Goal: Transaction & Acquisition: Purchase product/service

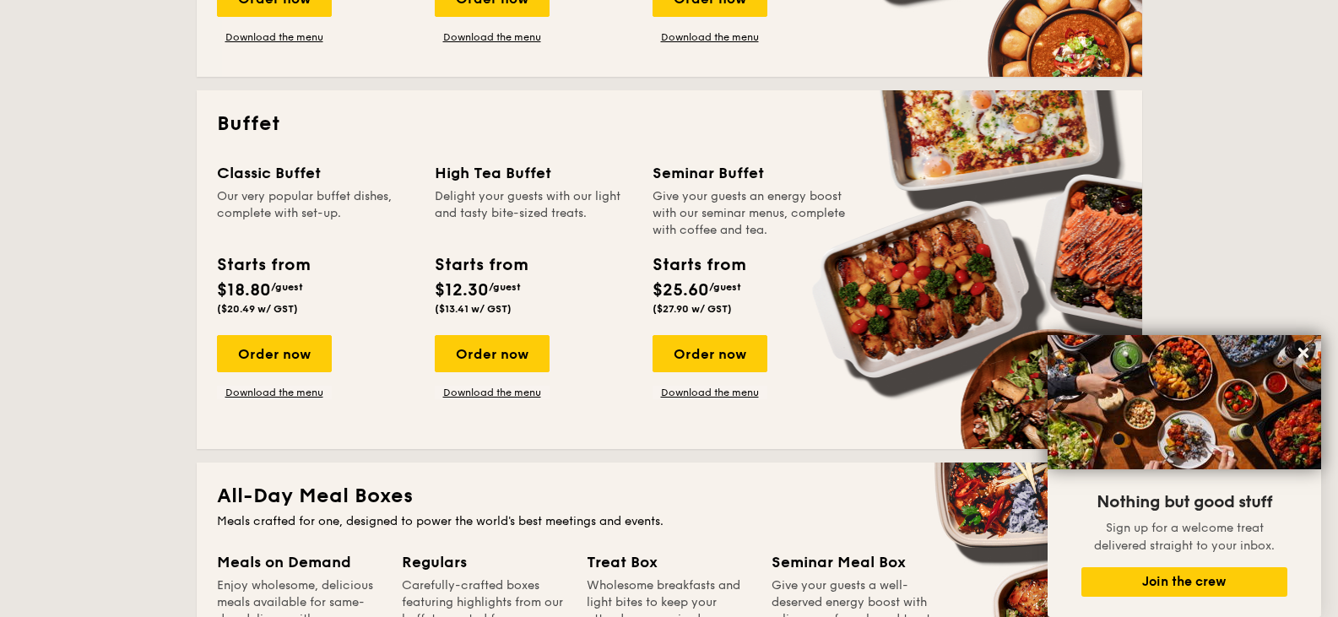
scroll to position [1013, 0]
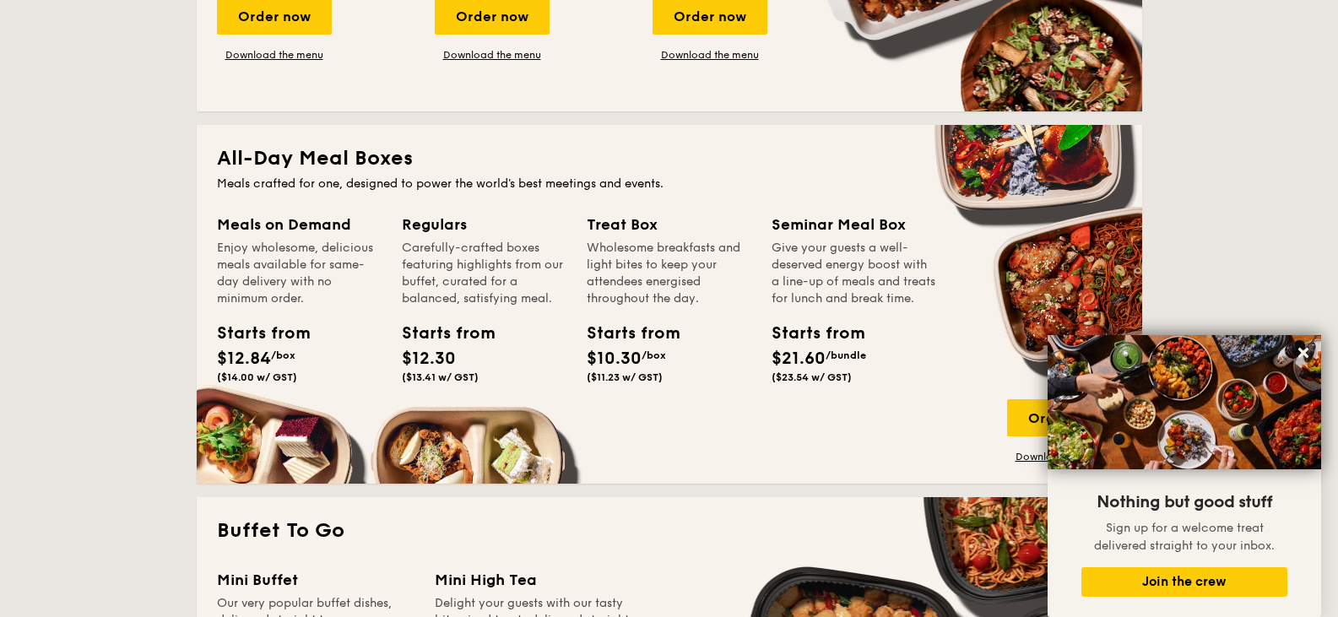
click at [1024, 459] on link "Download the menu" at bounding box center [1064, 457] width 115 height 14
click at [777, 420] on div "Meals on Demand Enjoy wholesome, delicious meals available for same-day deliver…" at bounding box center [669, 338] width 905 height 251
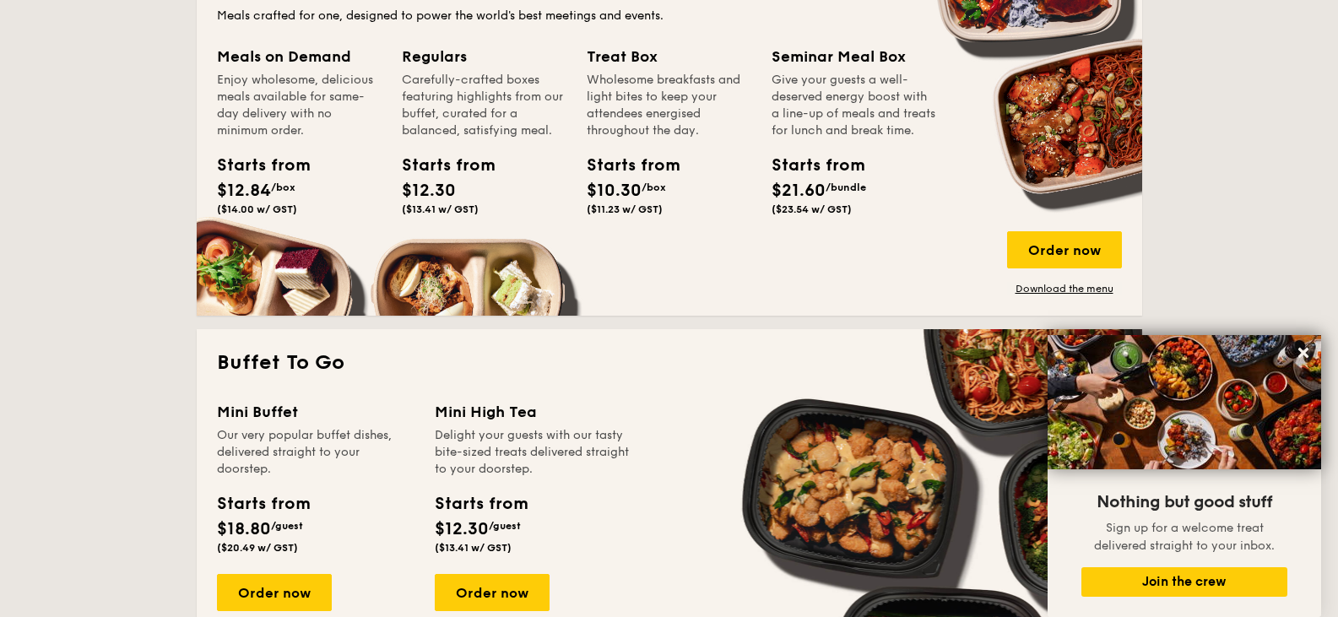
scroll to position [1182, 0]
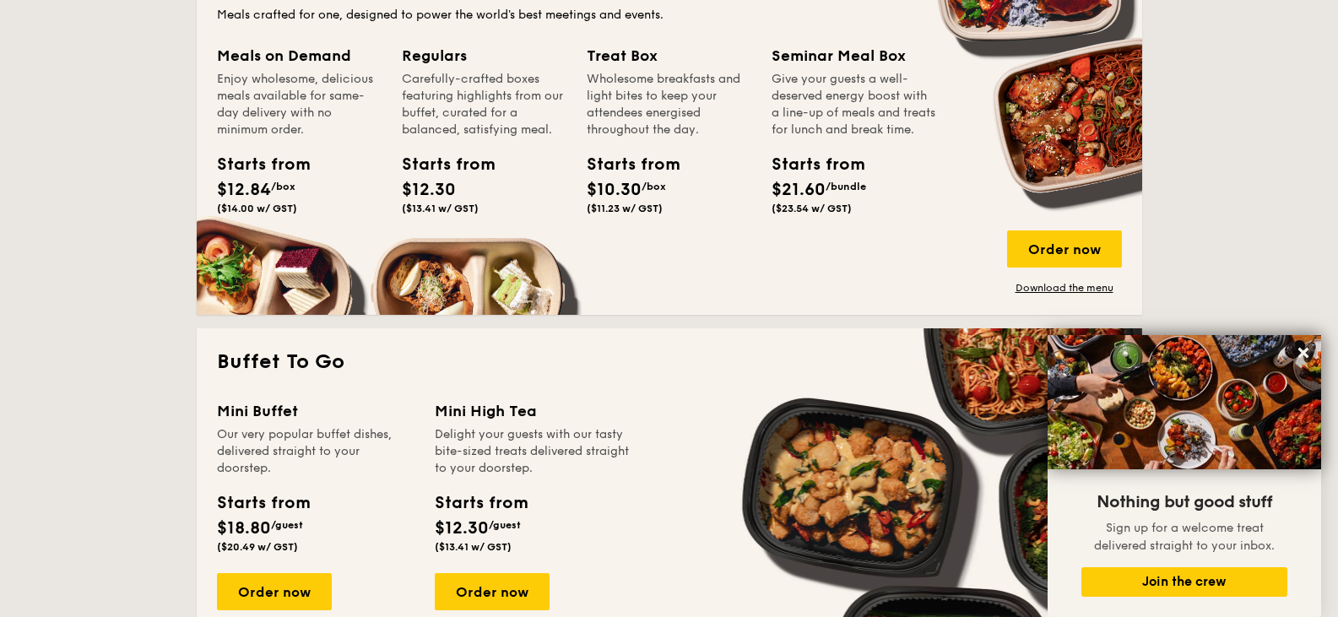
drag, startPoint x: 1053, startPoint y: 252, endPoint x: 1029, endPoint y: 315, distance: 66.8
click at [1053, 257] on div "Order now" at bounding box center [1064, 249] width 115 height 37
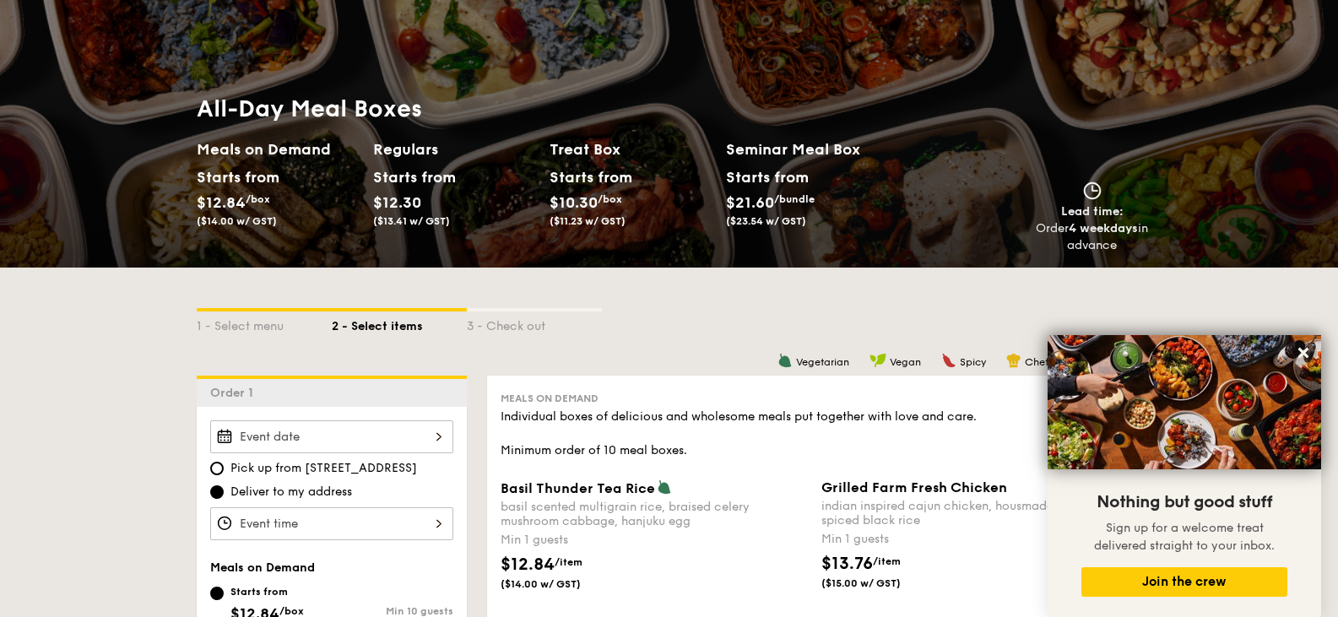
scroll to position [338, 0]
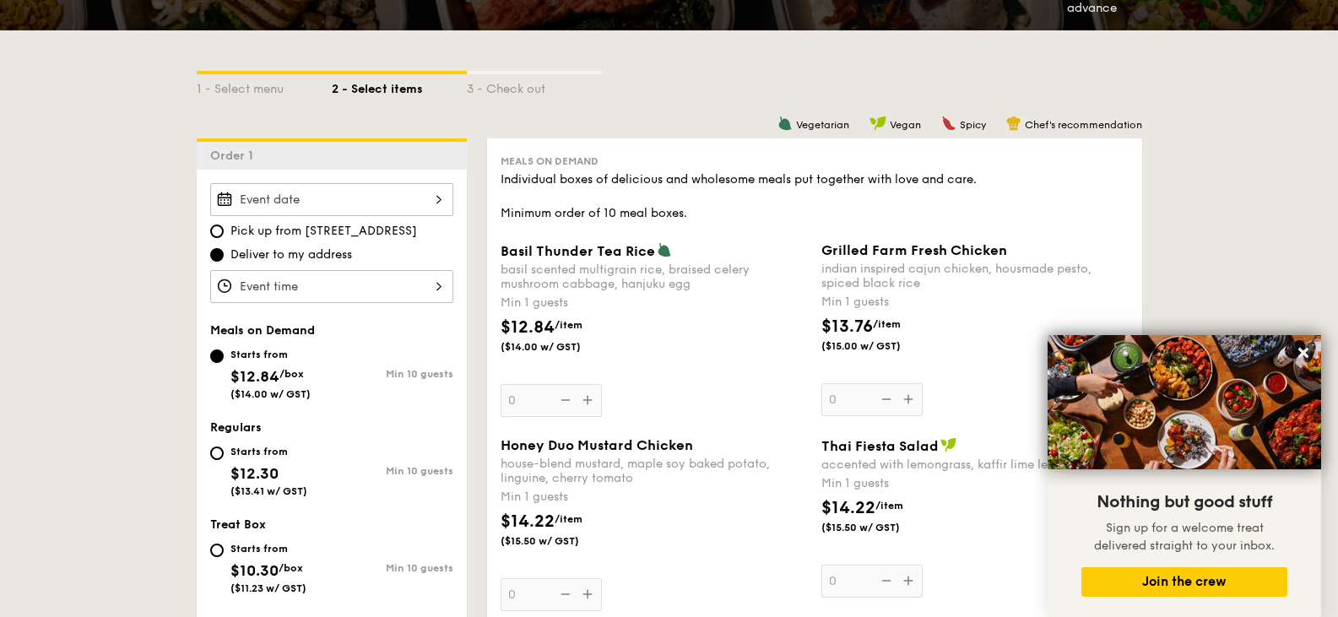
click at [584, 401] on div "Basil Thunder Tea Rice basil scented multigrain rice, braised celery mushroom c…" at bounding box center [654, 329] width 307 height 175
click at [584, 401] on input "0" at bounding box center [551, 400] width 101 height 33
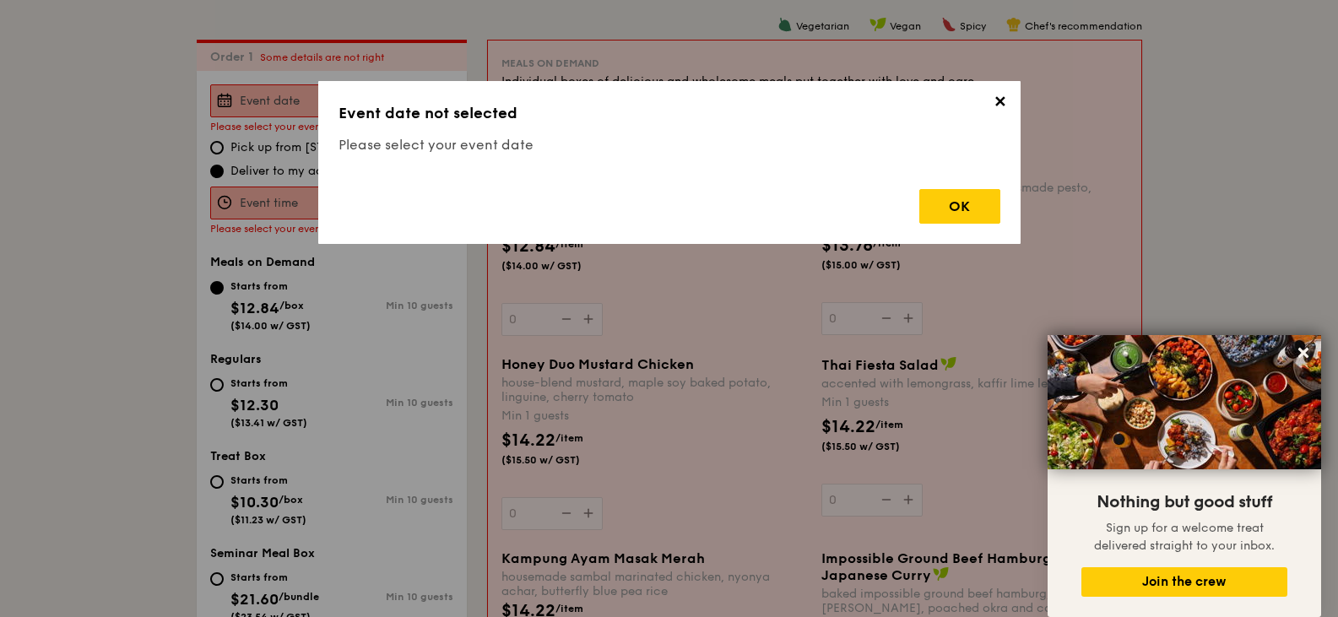
scroll to position [451, 0]
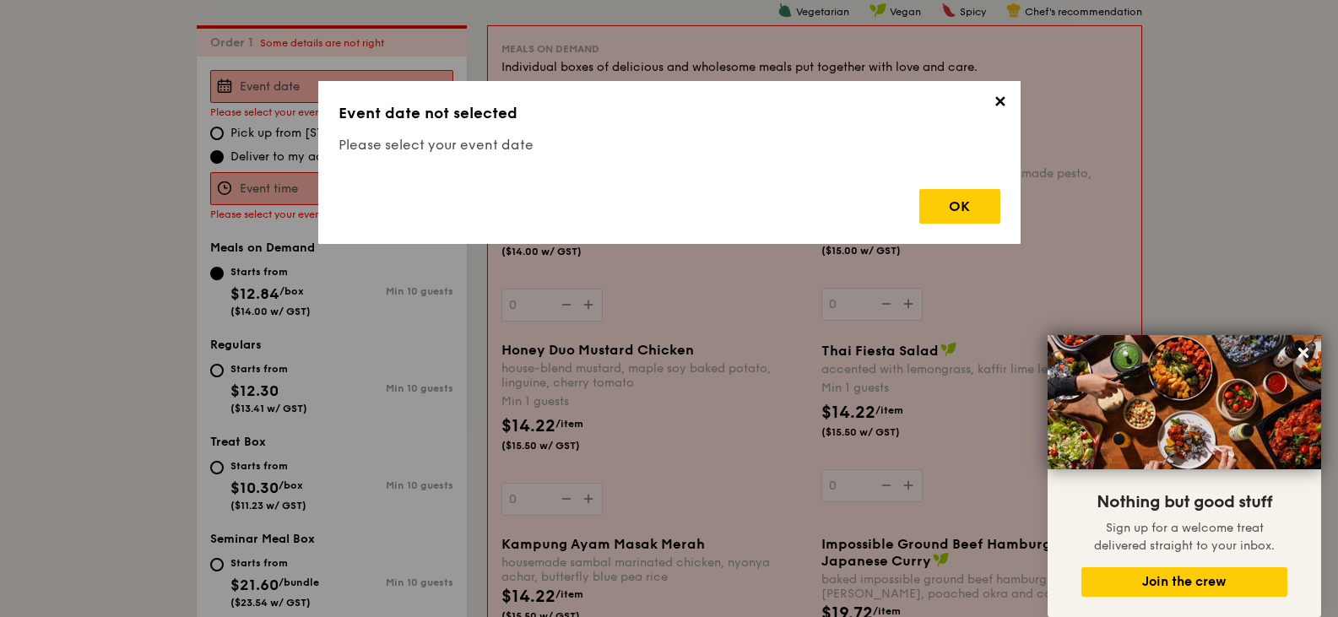
click at [947, 208] on div "OK" at bounding box center [960, 206] width 81 height 35
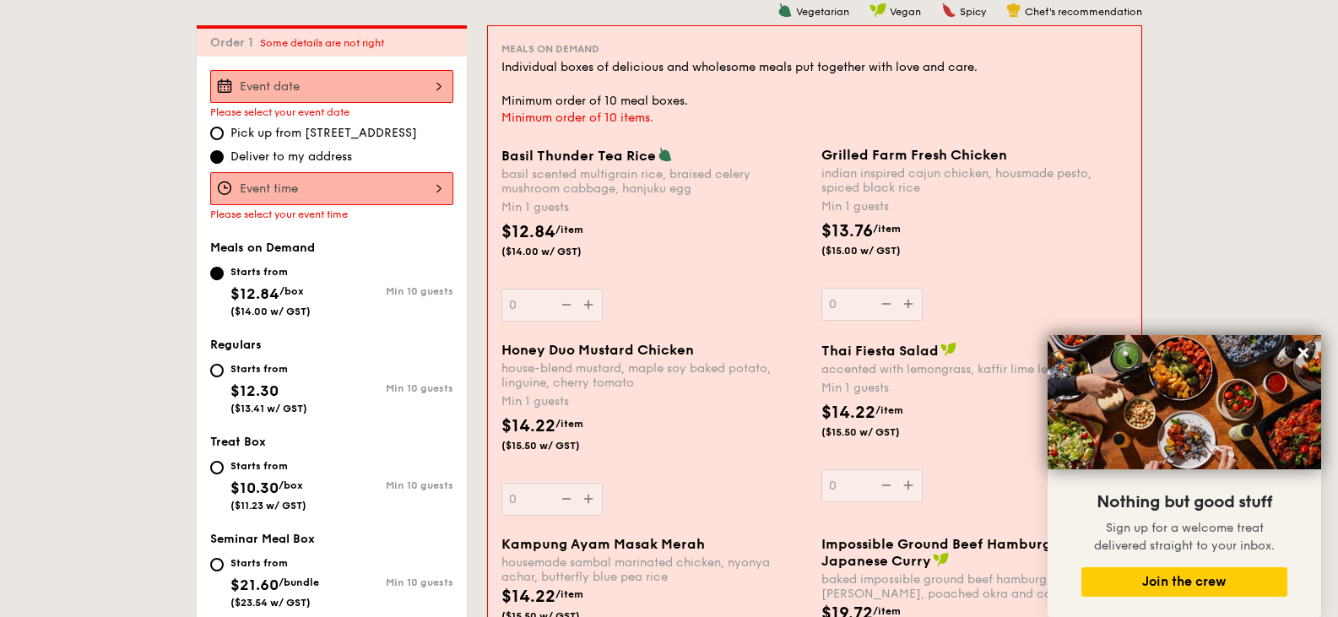
click at [394, 187] on div at bounding box center [331, 188] width 243 height 33
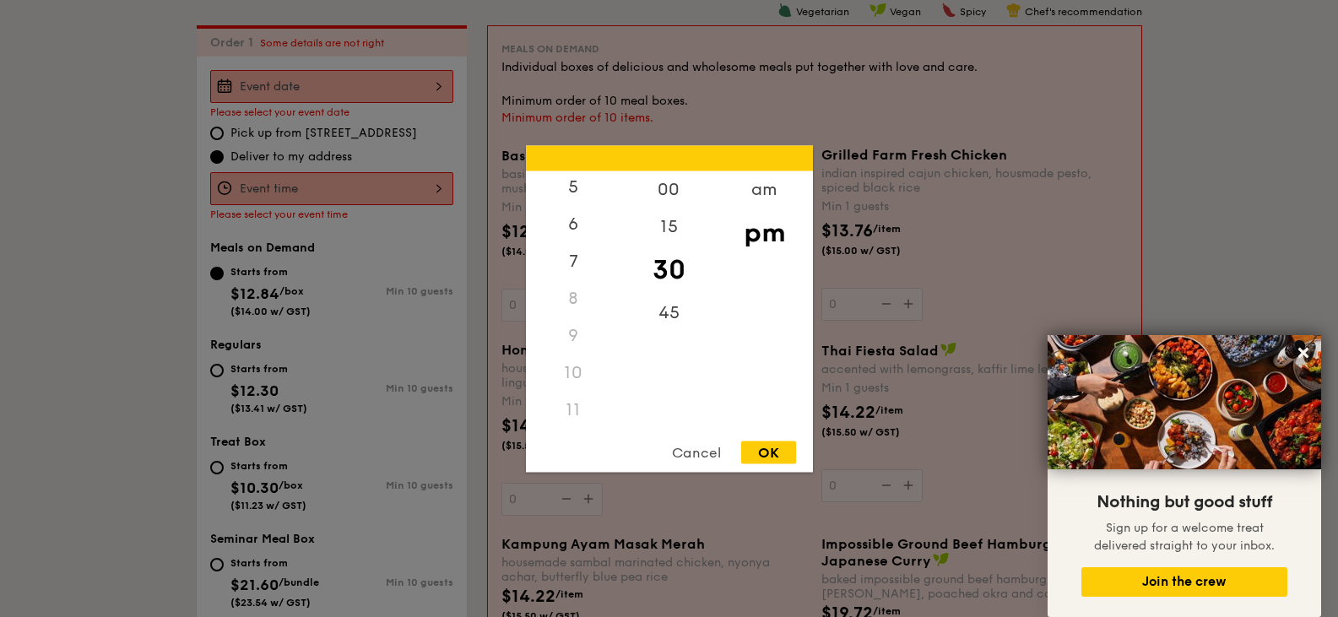
click at [769, 202] on div "am" at bounding box center [764, 189] width 95 height 37
click at [681, 226] on div "15" at bounding box center [668, 226] width 95 height 37
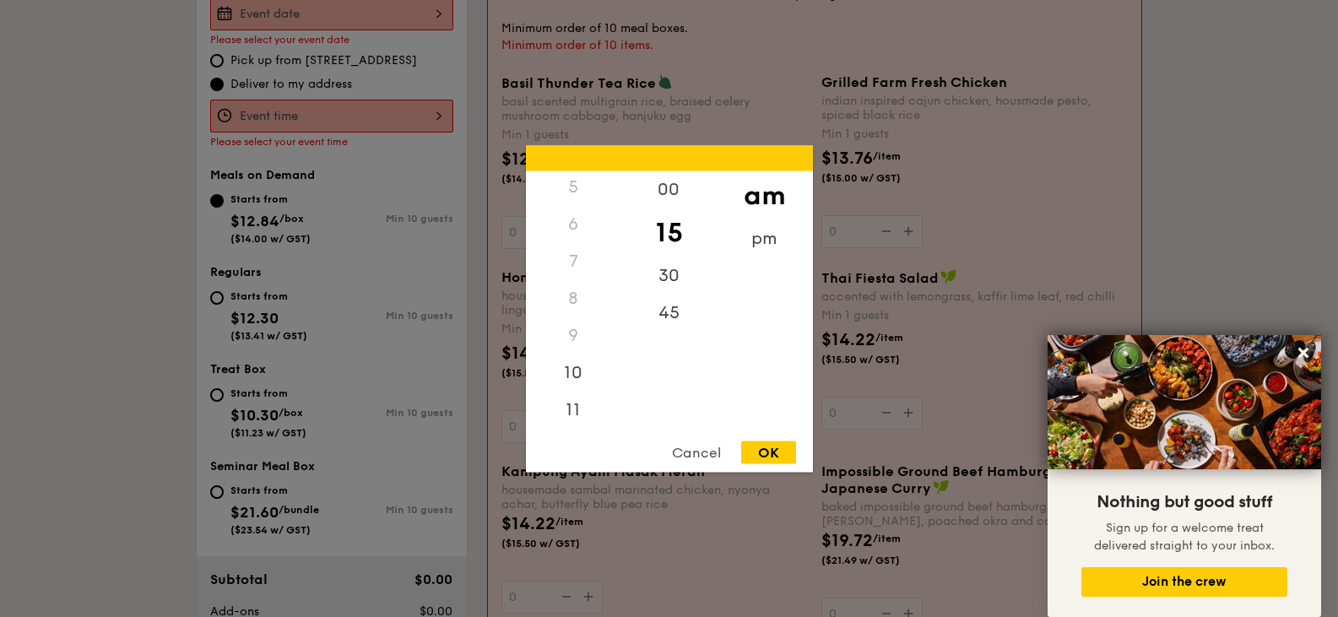
scroll to position [620, 0]
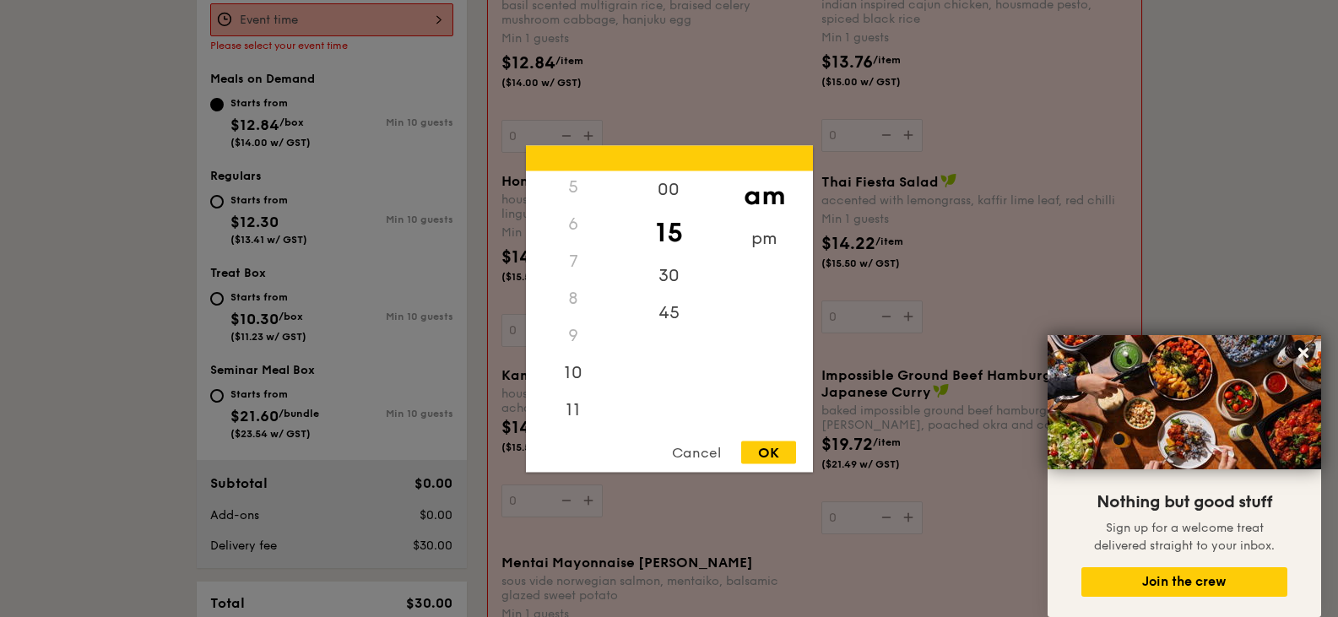
click at [572, 415] on div "11" at bounding box center [573, 409] width 95 height 37
click at [789, 455] on div "OK" at bounding box center [768, 452] width 55 height 23
type input "11:15AM"
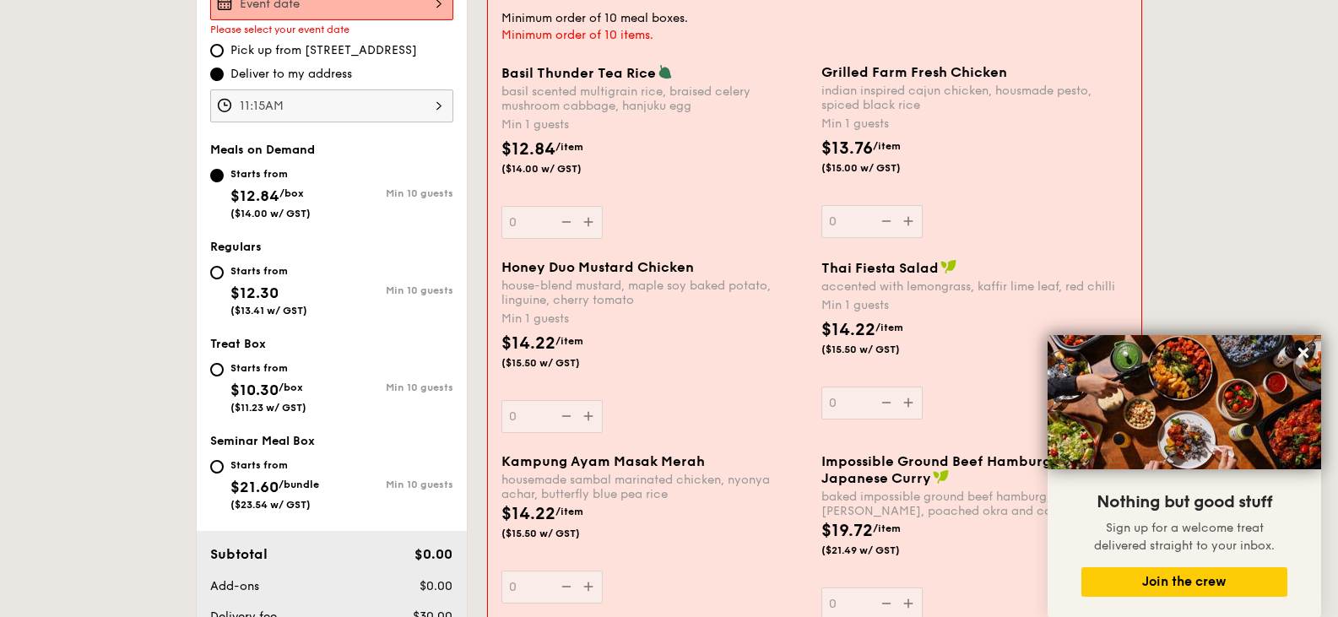
scroll to position [451, 0]
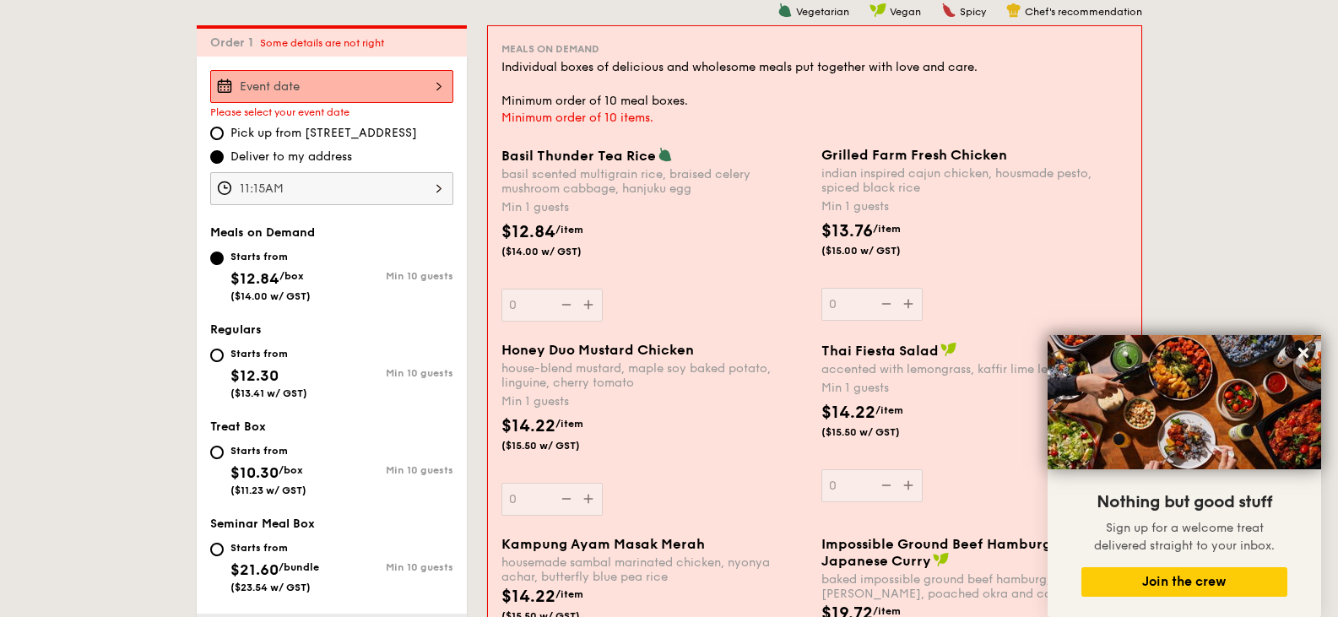
click at [430, 193] on div "11:15AM" at bounding box center [331, 188] width 243 height 33
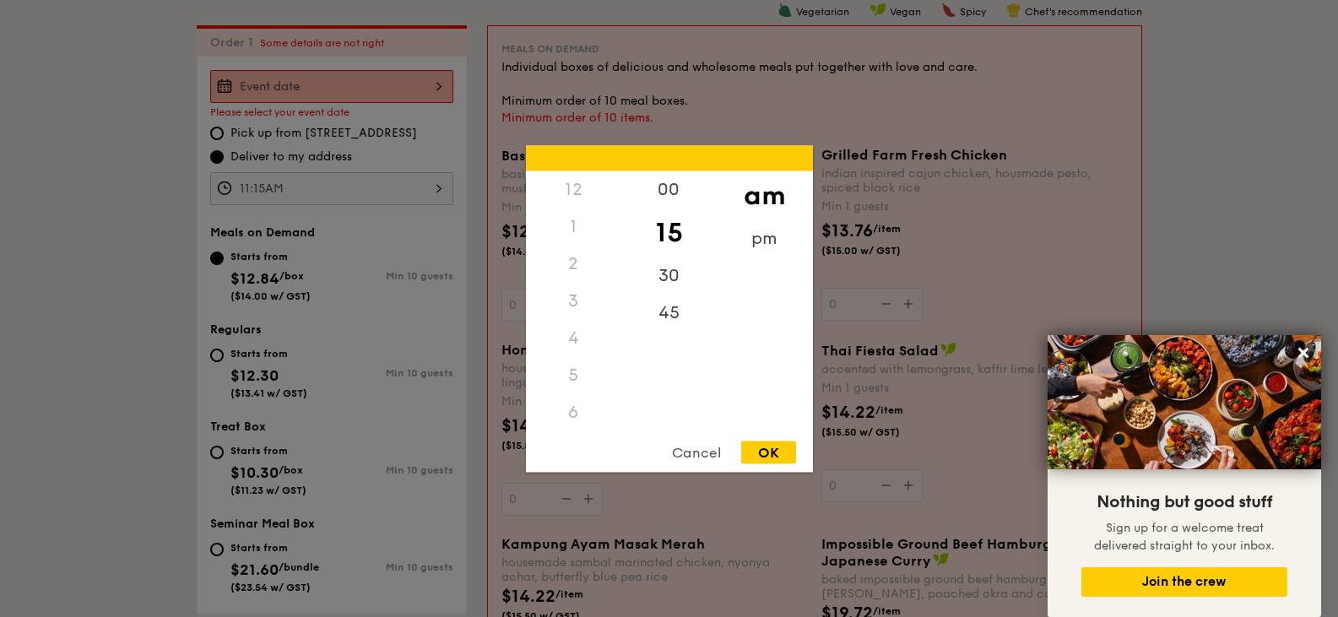
scroll to position [200, 0]
click at [430, 193] on div at bounding box center [669, 308] width 1338 height 617
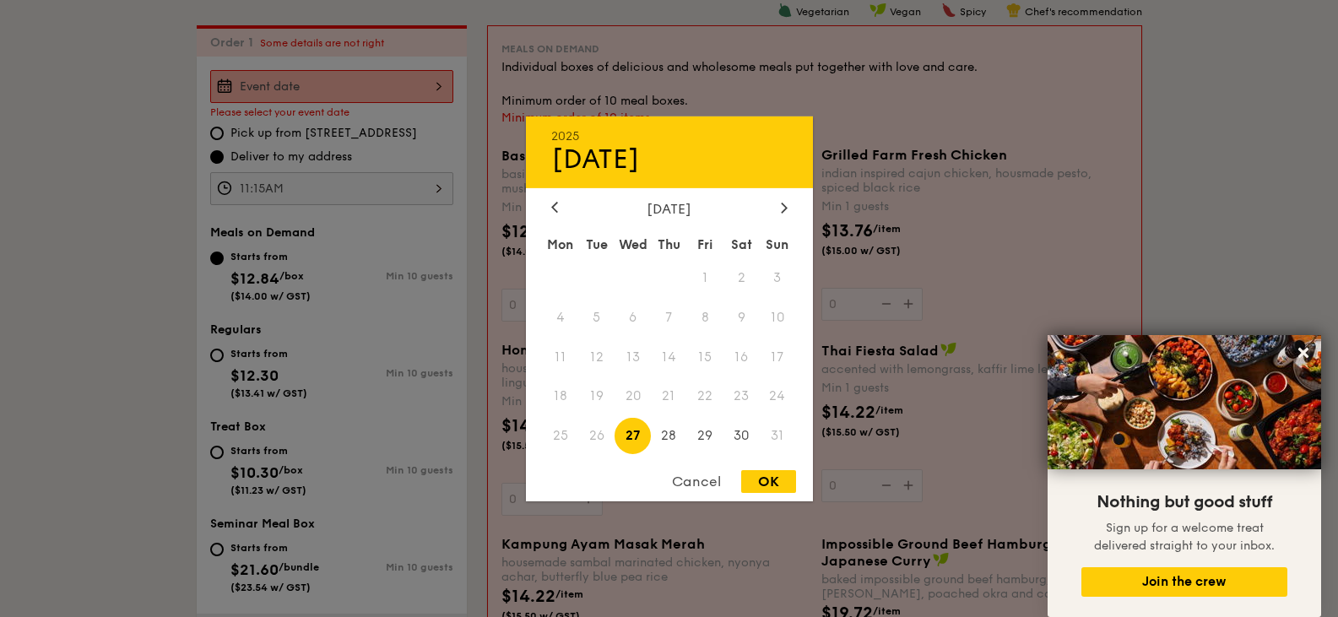
click at [390, 87] on div "2025 Aug 27 August 2025 Mon Tue Wed Thu Fri Sat Sun 1 2 3 4 5 6 7 8 9 10 11 12 …" at bounding box center [331, 86] width 243 height 33
click at [785, 211] on icon at bounding box center [784, 207] width 7 height 11
click at [557, 206] on icon at bounding box center [554, 207] width 7 height 11
click at [599, 361] on span "16" at bounding box center [596, 357] width 36 height 36
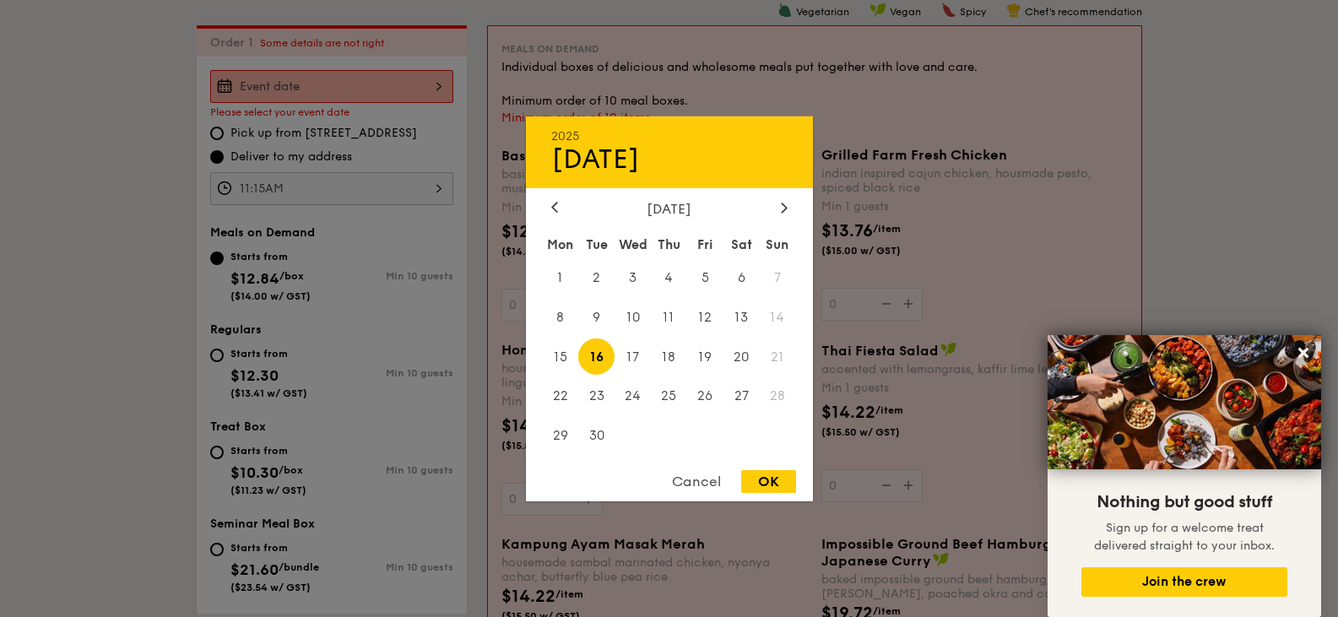
click at [768, 477] on div "OK" at bounding box center [768, 481] width 55 height 23
type input "[DATE]"
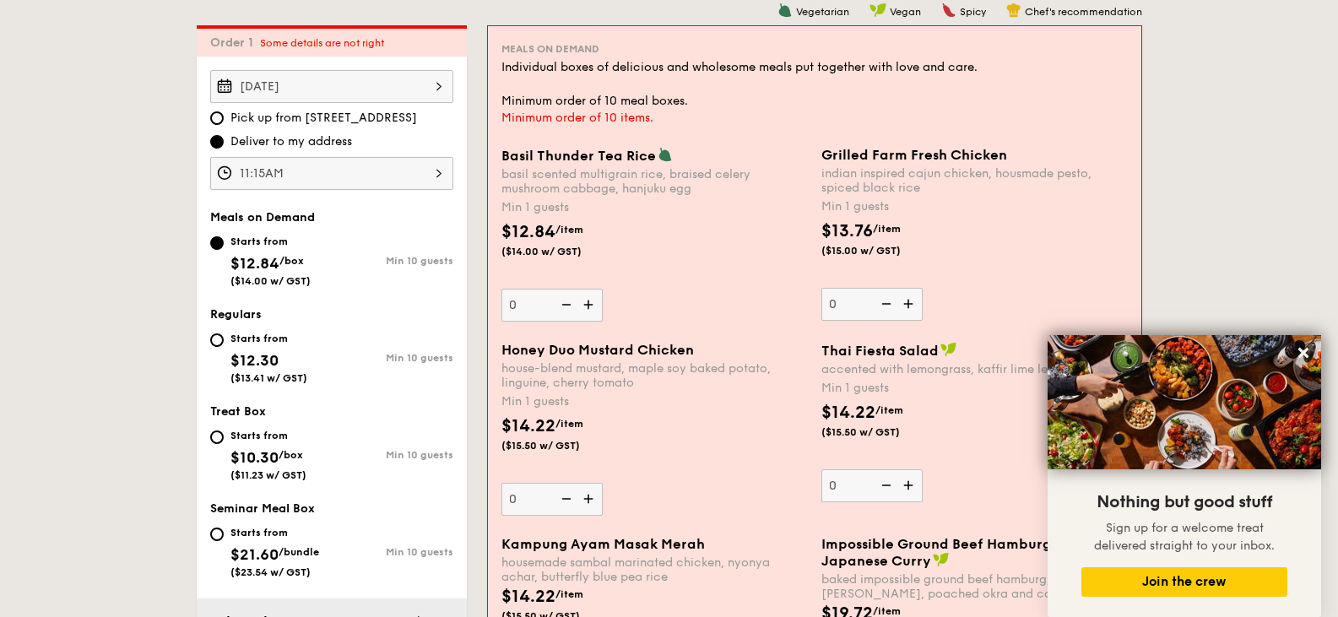
click at [594, 311] on img at bounding box center [590, 305] width 25 height 32
click at [594, 311] on input "0" at bounding box center [552, 305] width 101 height 33
click at [594, 311] on img at bounding box center [590, 305] width 25 height 32
click at [594, 311] on input "1" at bounding box center [552, 305] width 101 height 33
click at [594, 311] on img at bounding box center [590, 305] width 25 height 32
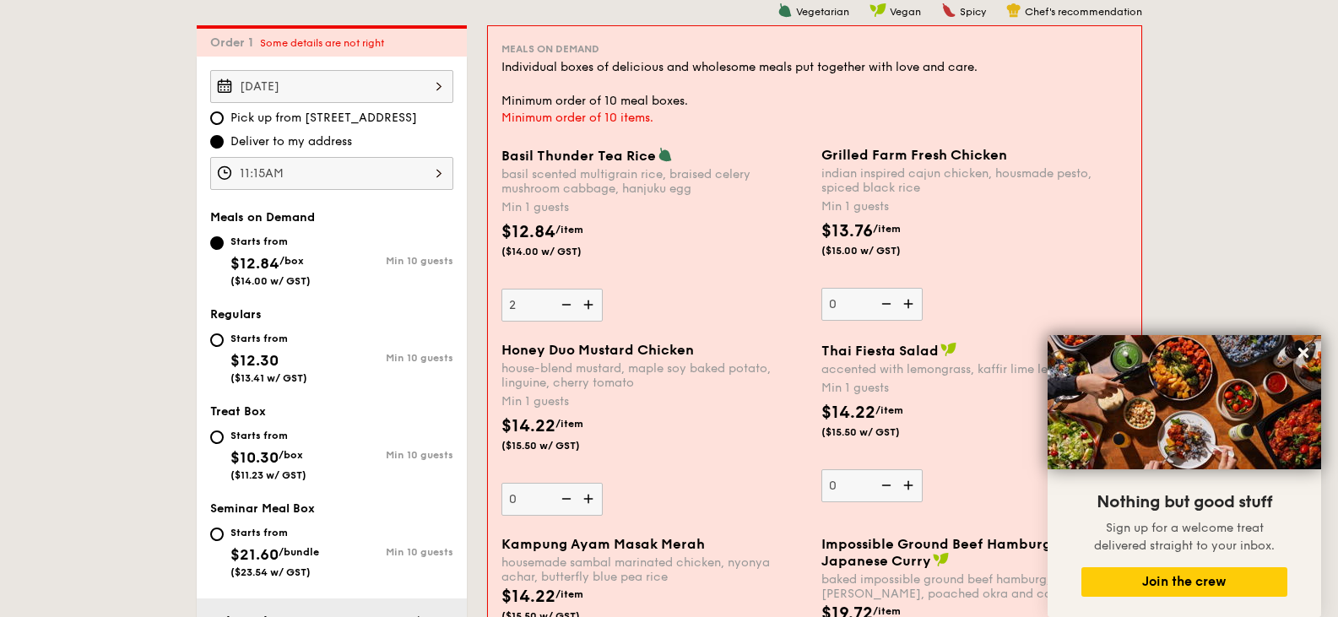
click at [594, 311] on input "2" at bounding box center [552, 305] width 101 height 33
click at [594, 311] on img at bounding box center [590, 305] width 25 height 32
click at [594, 311] on input "3" at bounding box center [552, 305] width 101 height 33
click at [594, 311] on img at bounding box center [590, 305] width 25 height 32
click at [594, 311] on input "4" at bounding box center [552, 305] width 101 height 33
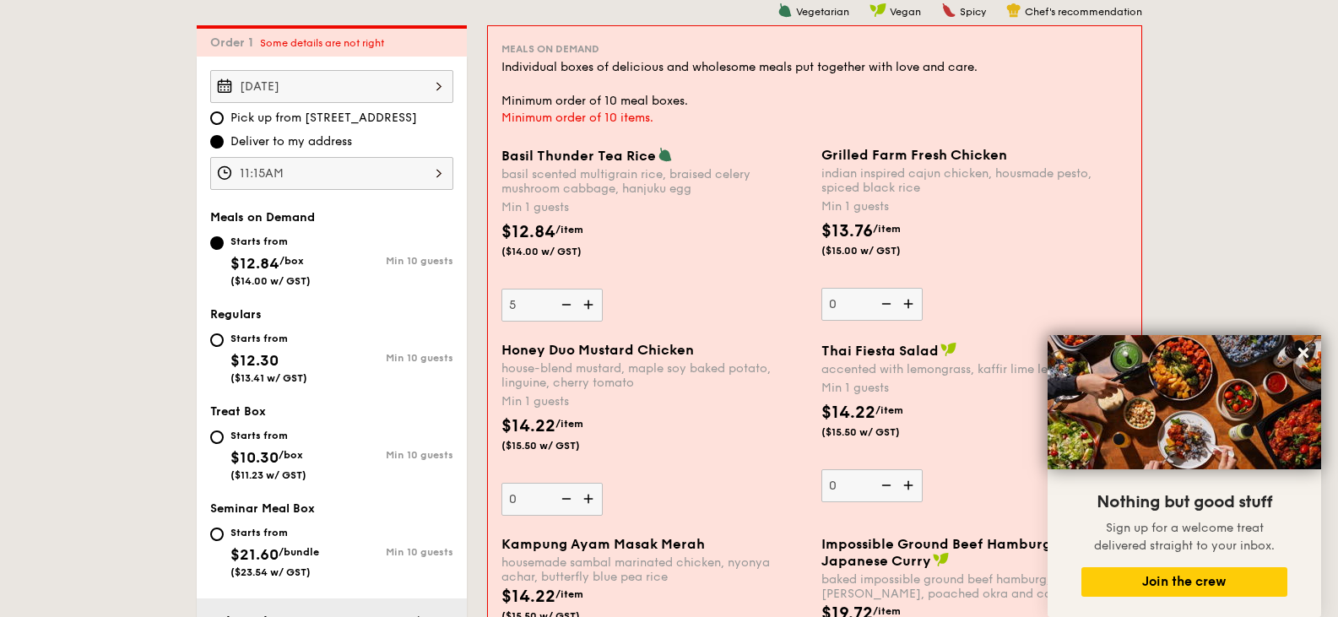
click at [594, 311] on img at bounding box center [590, 305] width 25 height 32
click at [594, 311] on input "5" at bounding box center [552, 305] width 101 height 33
click at [583, 307] on img at bounding box center [590, 305] width 25 height 32
click at [583, 307] on input "6" at bounding box center [552, 305] width 101 height 33
click at [575, 307] on img at bounding box center [564, 305] width 25 height 32
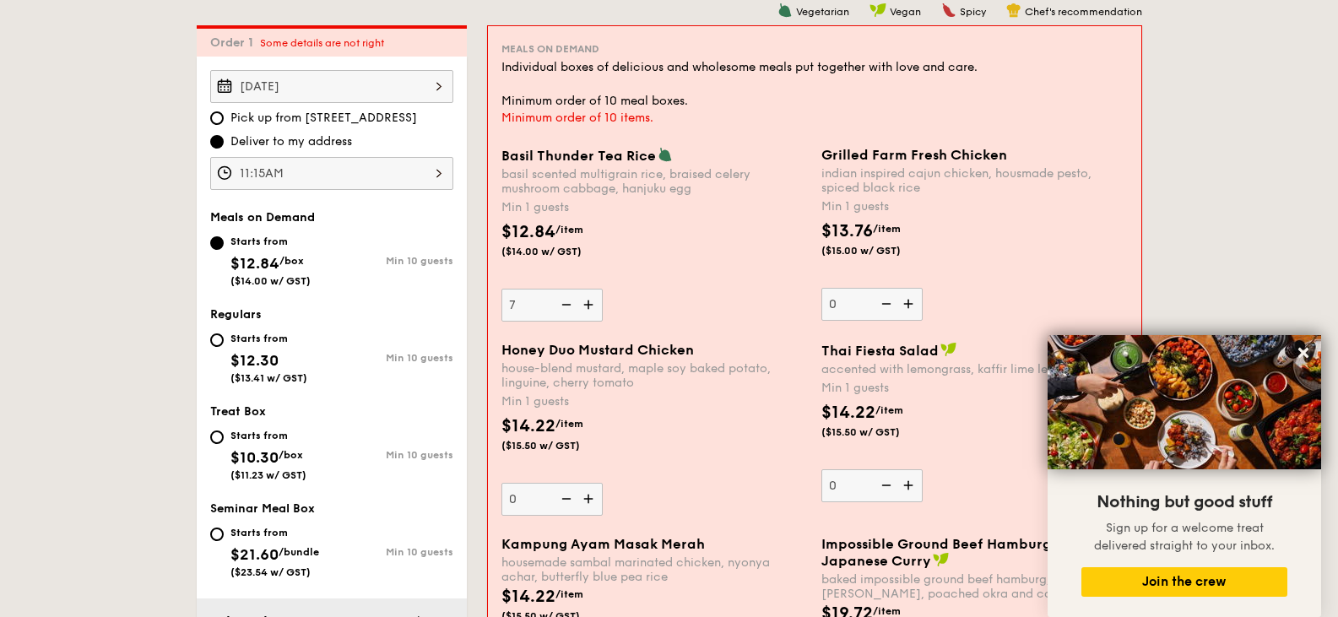
click at [575, 307] on input "7" at bounding box center [552, 305] width 101 height 33
click at [575, 307] on img at bounding box center [564, 305] width 25 height 32
click at [575, 307] on input "6" at bounding box center [552, 305] width 101 height 33
type input "5"
click at [919, 299] on img at bounding box center [910, 304] width 25 height 32
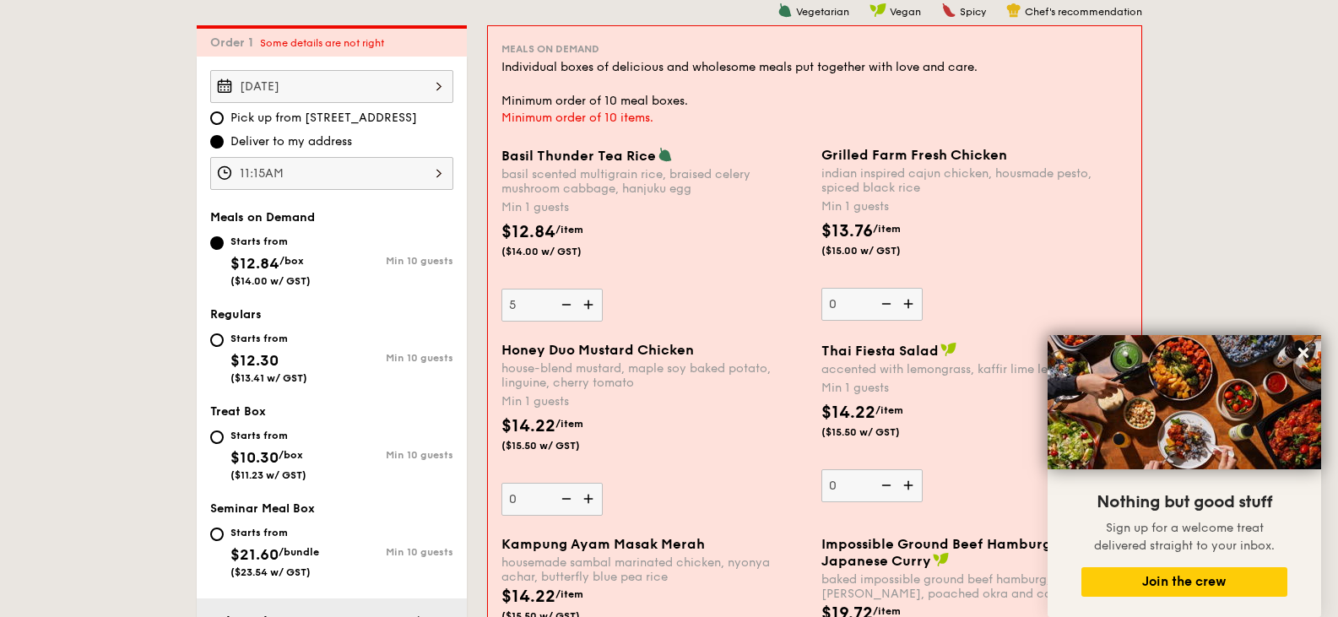
click at [919, 299] on input "0" at bounding box center [872, 304] width 101 height 33
click at [916, 304] on img at bounding box center [910, 304] width 25 height 32
click at [916, 304] on input "1" at bounding box center [872, 304] width 101 height 33
click at [916, 304] on img at bounding box center [910, 304] width 25 height 32
click at [916, 304] on input "2" at bounding box center [872, 304] width 101 height 33
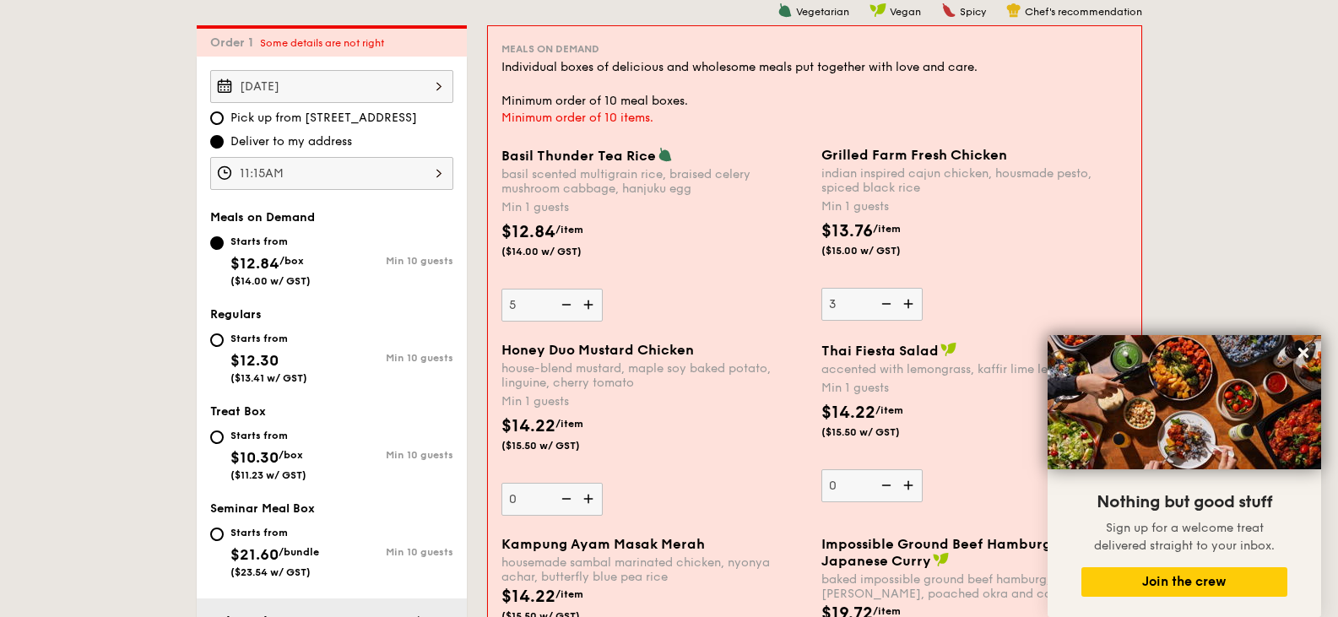
click at [916, 304] on img at bounding box center [910, 304] width 25 height 32
click at [916, 304] on input "3" at bounding box center [872, 304] width 101 height 33
click at [916, 304] on img at bounding box center [910, 304] width 25 height 32
click at [916, 304] on input "4" at bounding box center [872, 304] width 101 height 33
type input "5"
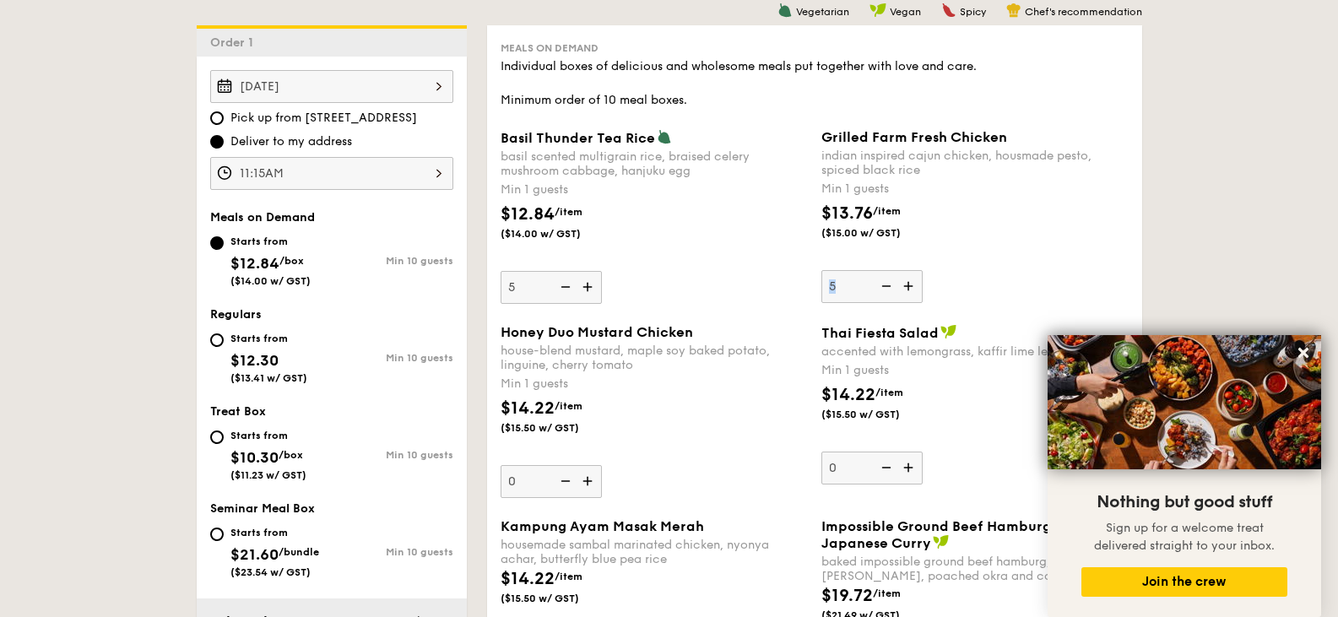
click at [916, 304] on div "Basil Thunder Tea Rice basil scented multigrain rice, braised celery mushroom c…" at bounding box center [815, 226] width 642 height 195
click at [991, 274] on div "Grilled Farm Fresh Chicken indian inspired cajun chicken, housmade pesto, spice…" at bounding box center [975, 216] width 307 height 174
click at [923, 274] on input "5" at bounding box center [872, 286] width 101 height 33
drag, startPoint x: 1007, startPoint y: 252, endPoint x: 1008, endPoint y: 260, distance: 8.5
click at [1009, 252] on div "$13.76 /item ($15.00 w/ GST)" at bounding box center [975, 230] width 321 height 59
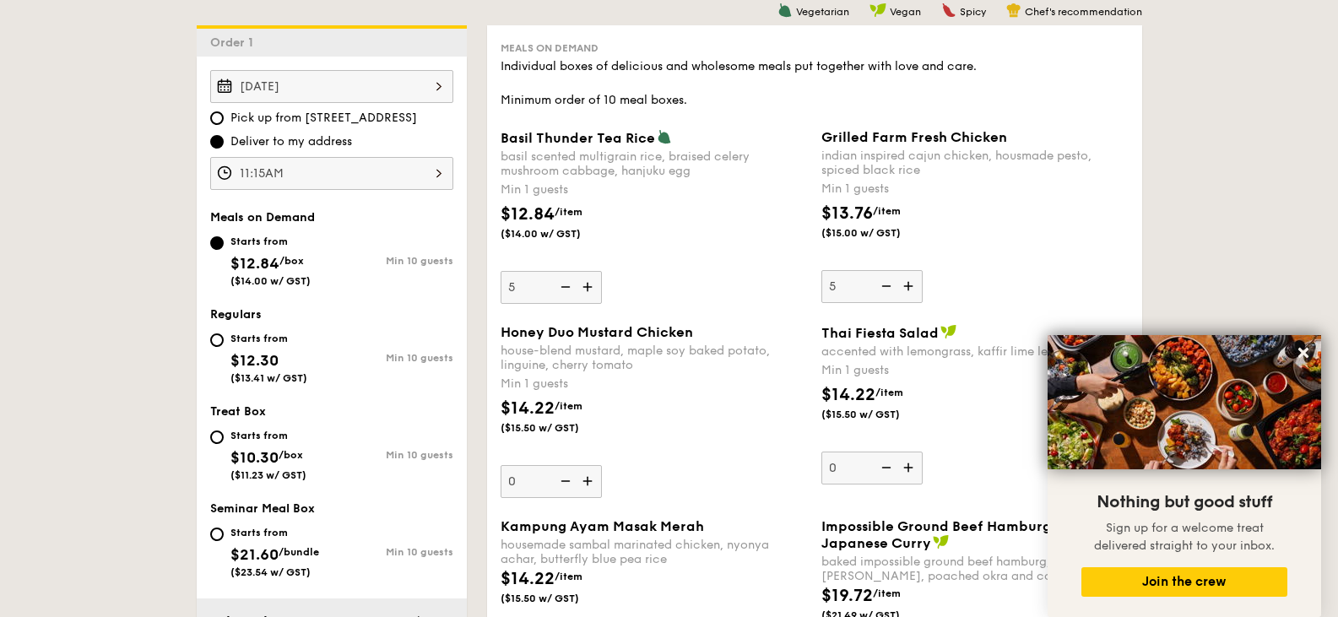
click at [923, 270] on input "5" at bounding box center [872, 286] width 101 height 33
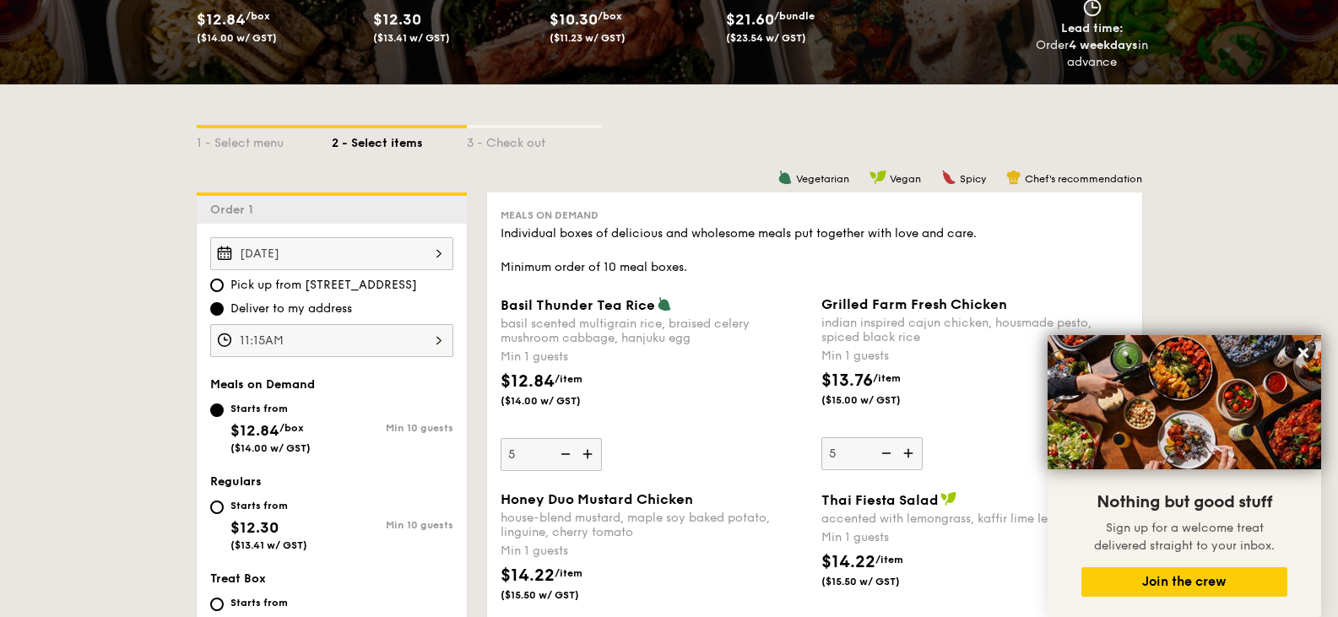
scroll to position [282, 0]
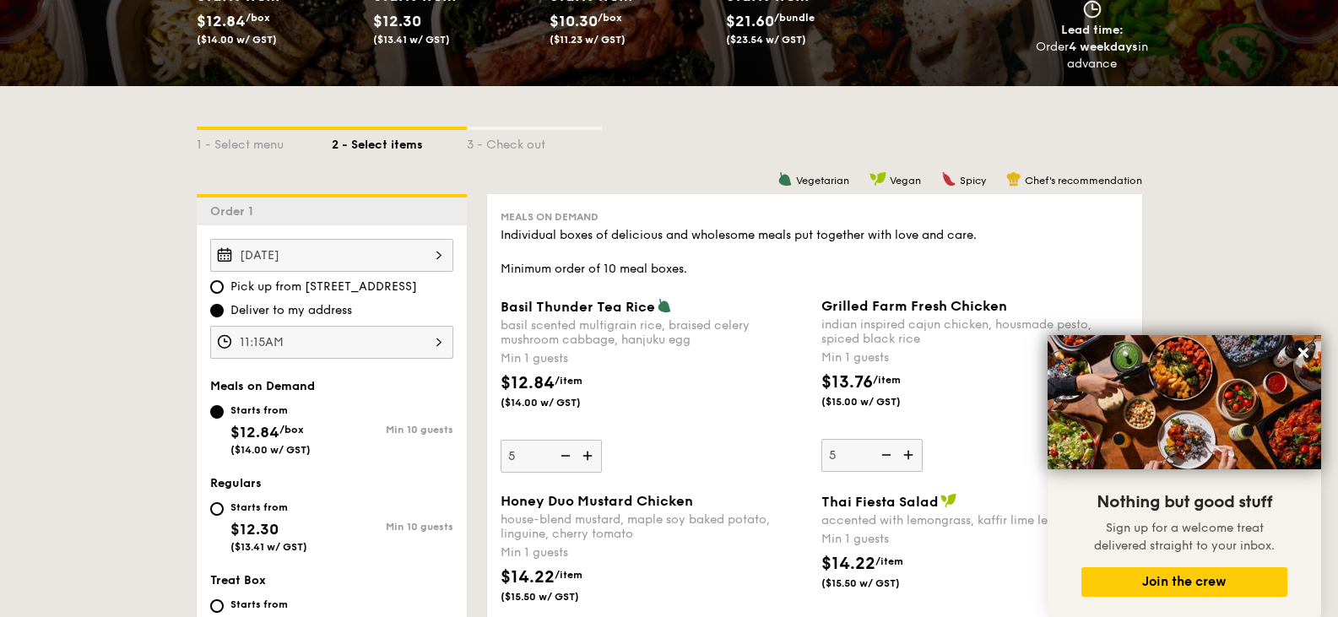
click at [887, 306] on span "Grilled Farm Fresh Chicken" at bounding box center [915, 306] width 186 height 16
click at [887, 439] on input "5" at bounding box center [872, 455] width 101 height 33
drag, startPoint x: 907, startPoint y: 306, endPoint x: 1044, endPoint y: 297, distance: 137.0
click at [1025, 301] on div "Grilled Farm Fresh Chicken" at bounding box center [975, 306] width 307 height 16
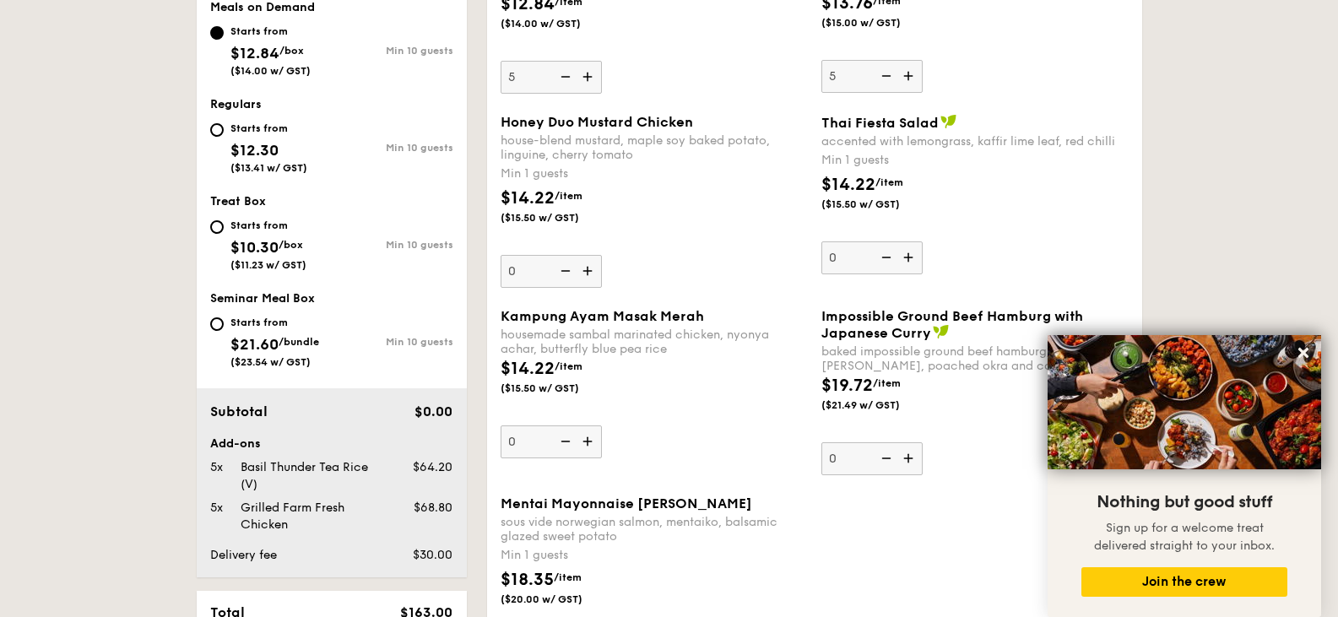
scroll to position [704, 0]
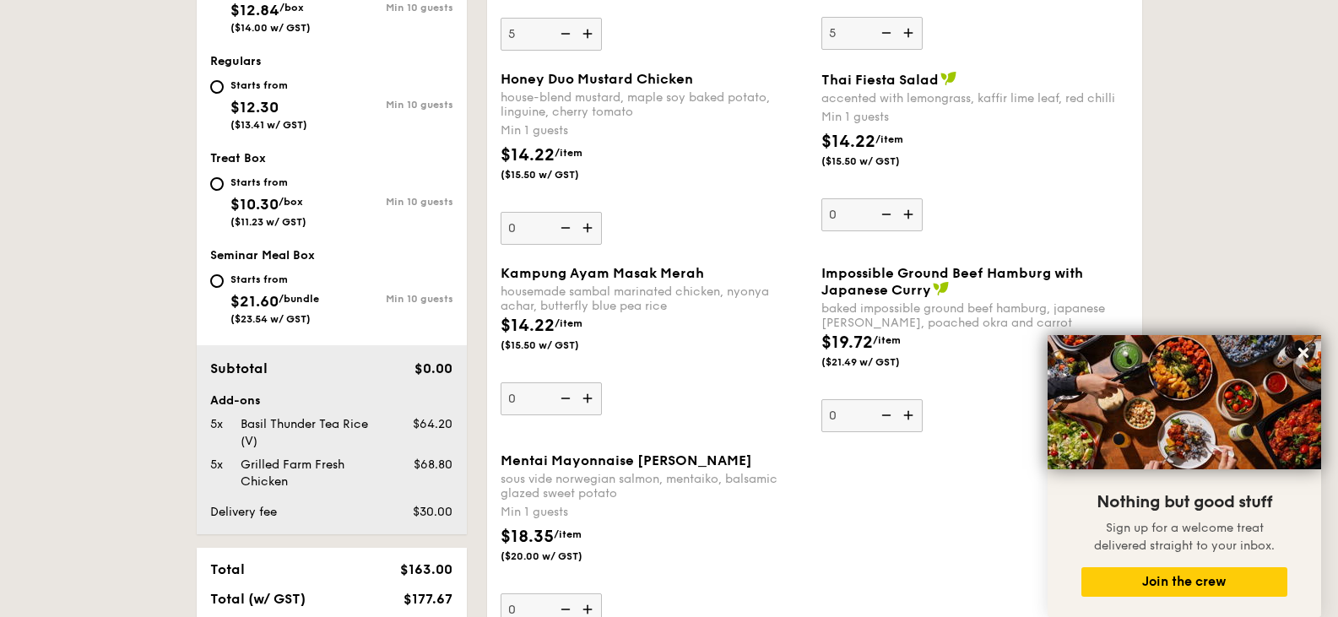
click at [588, 227] on img at bounding box center [589, 228] width 25 height 32
click at [588, 227] on input "0" at bounding box center [551, 228] width 101 height 33
type input "1"
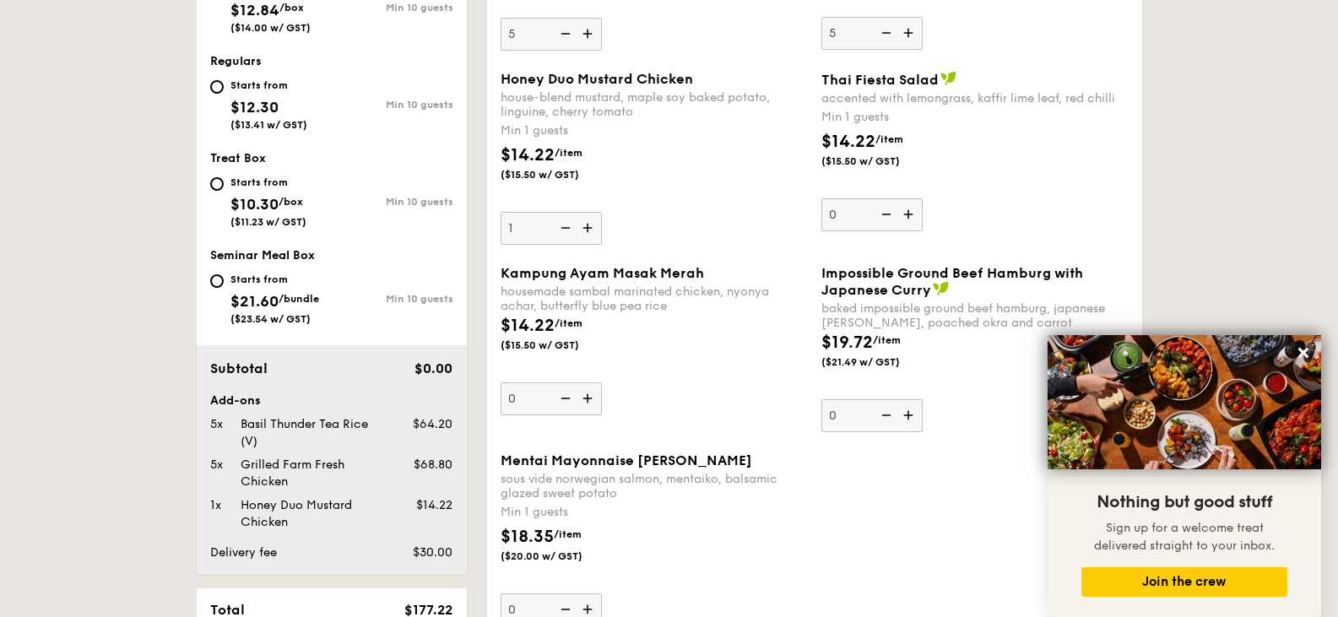
click at [595, 403] on img at bounding box center [589, 398] width 25 height 32
click at [595, 403] on input "0" at bounding box center [551, 398] width 101 height 33
type input "1"
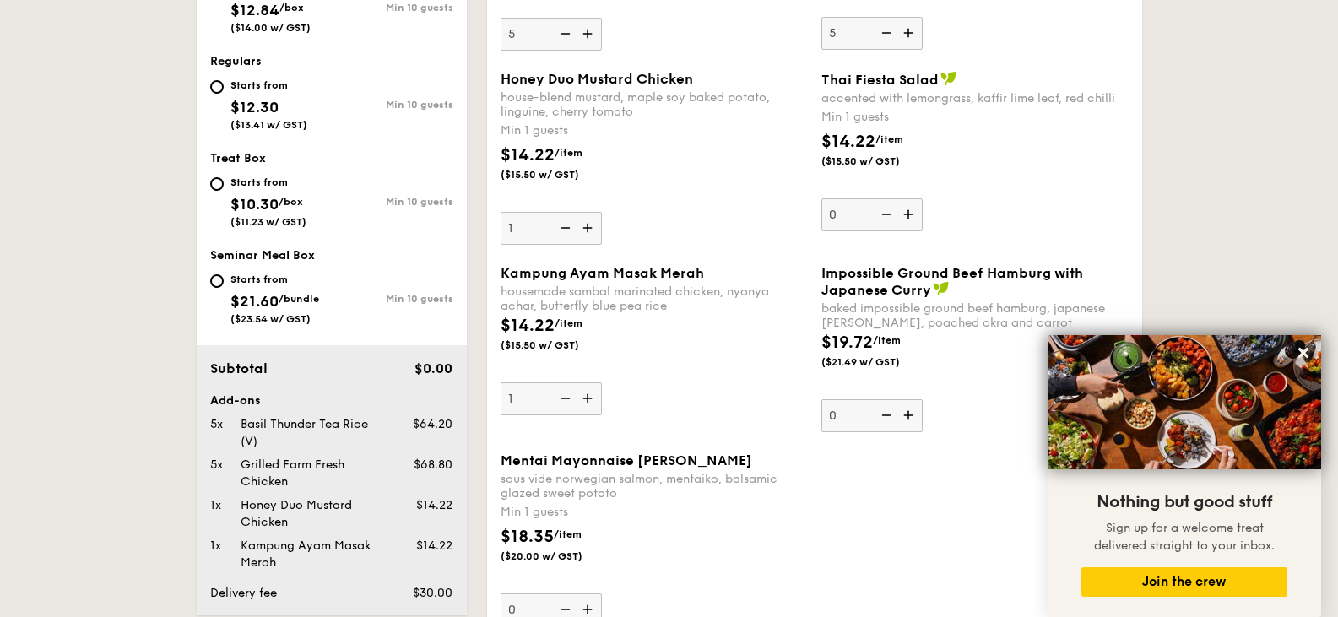
click at [905, 420] on img at bounding box center [910, 415] width 25 height 32
click at [905, 420] on input "0" at bounding box center [872, 415] width 101 height 33
type input "1"
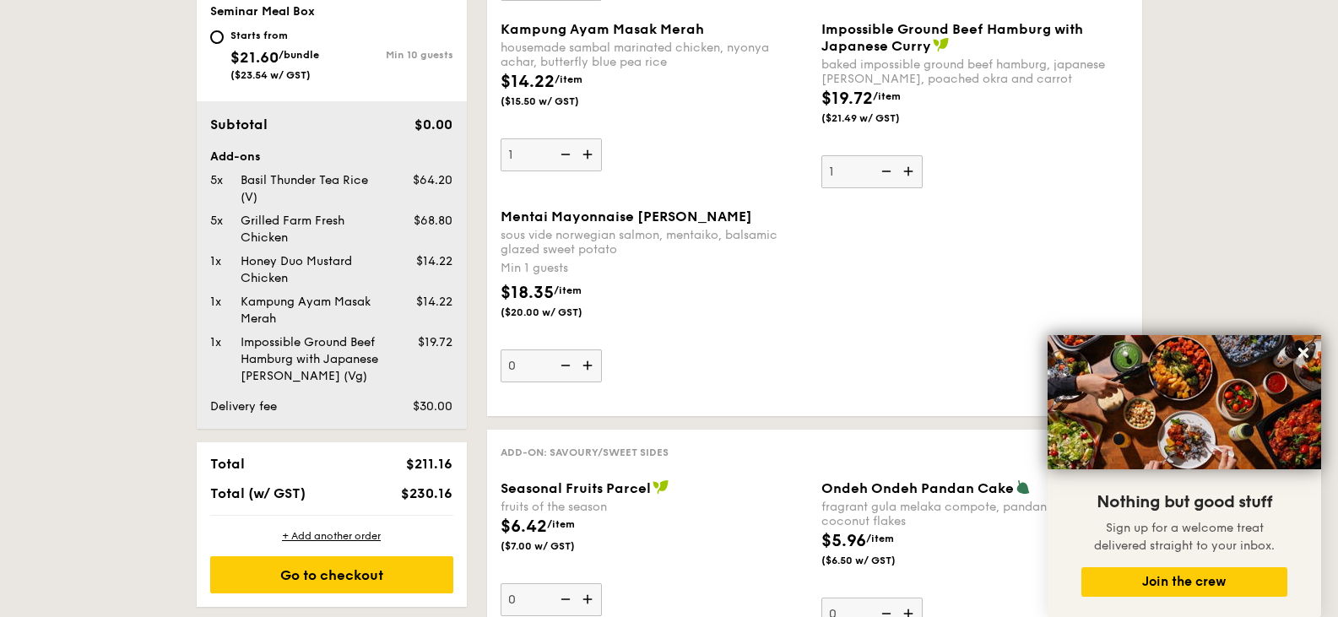
scroll to position [958, 0]
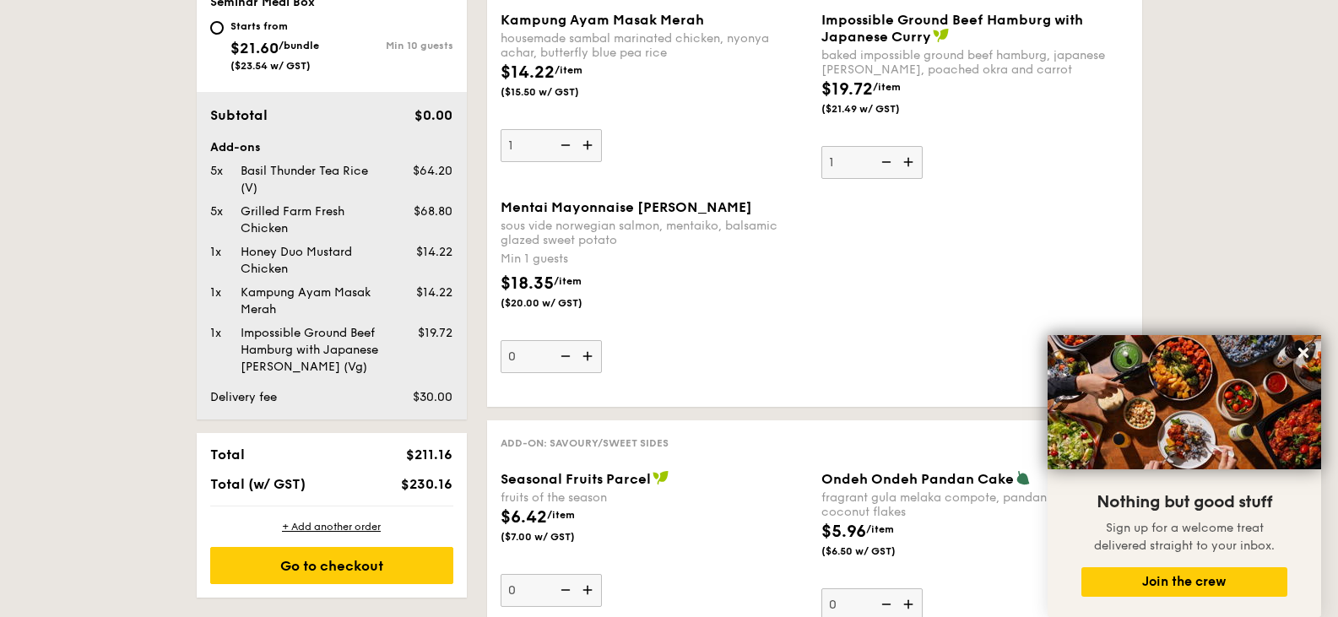
click at [880, 310] on div "Mentai Mayonnaise Aburi Salmon sous vide norwegian salmon, mentaiko, balsamic g…" at bounding box center [815, 296] width 642 height 194
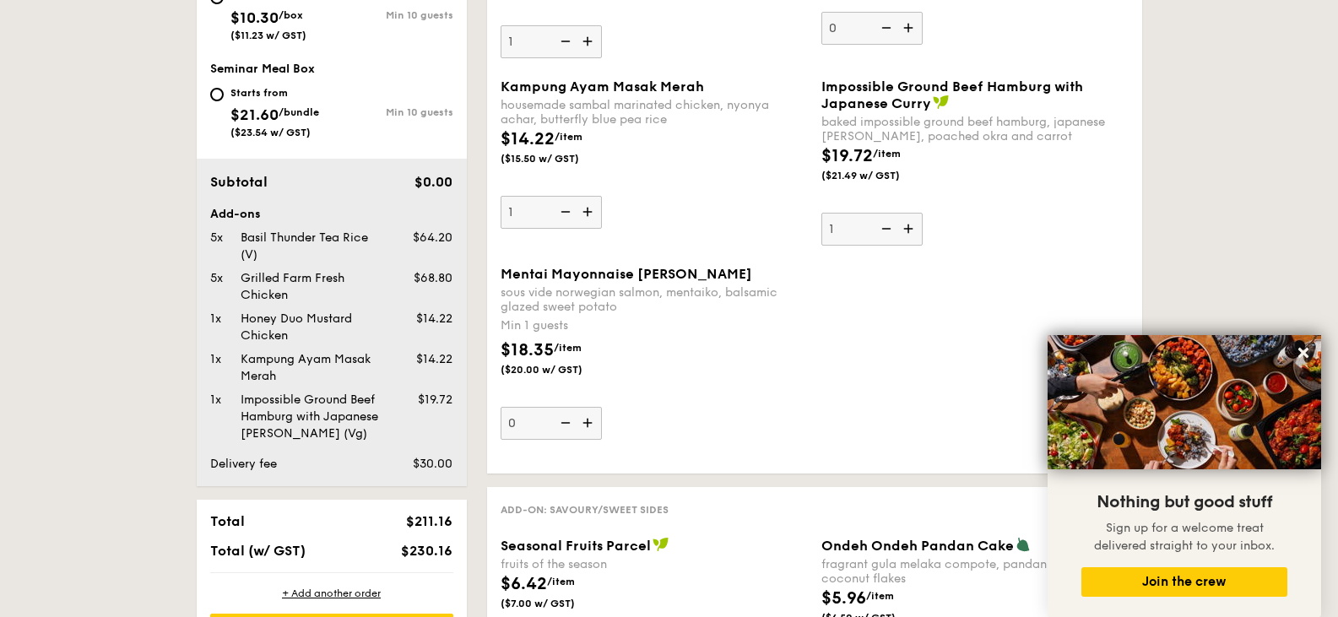
scroll to position [789, 0]
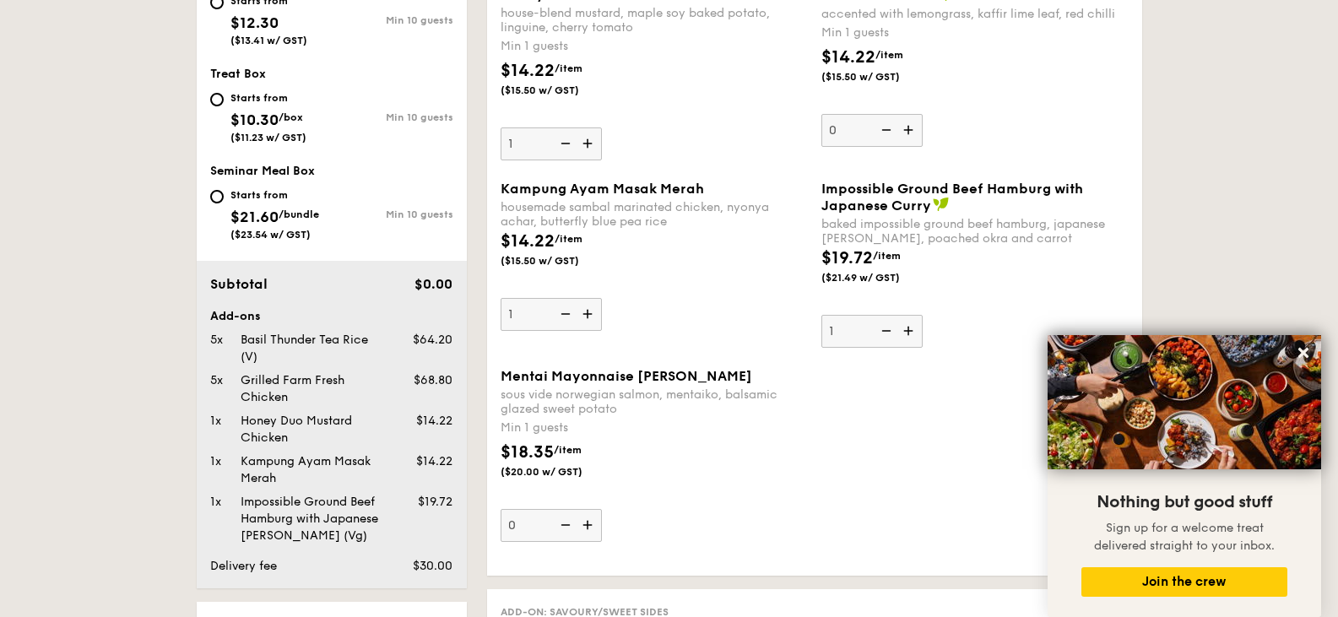
click at [588, 519] on img at bounding box center [589, 525] width 25 height 32
click at [588, 519] on input "0" at bounding box center [551, 525] width 101 height 33
type input "1"
click at [704, 496] on div "$18.35 /item ($20.00 w/ GST)" at bounding box center [654, 469] width 321 height 59
click at [602, 509] on input "1" at bounding box center [551, 525] width 101 height 33
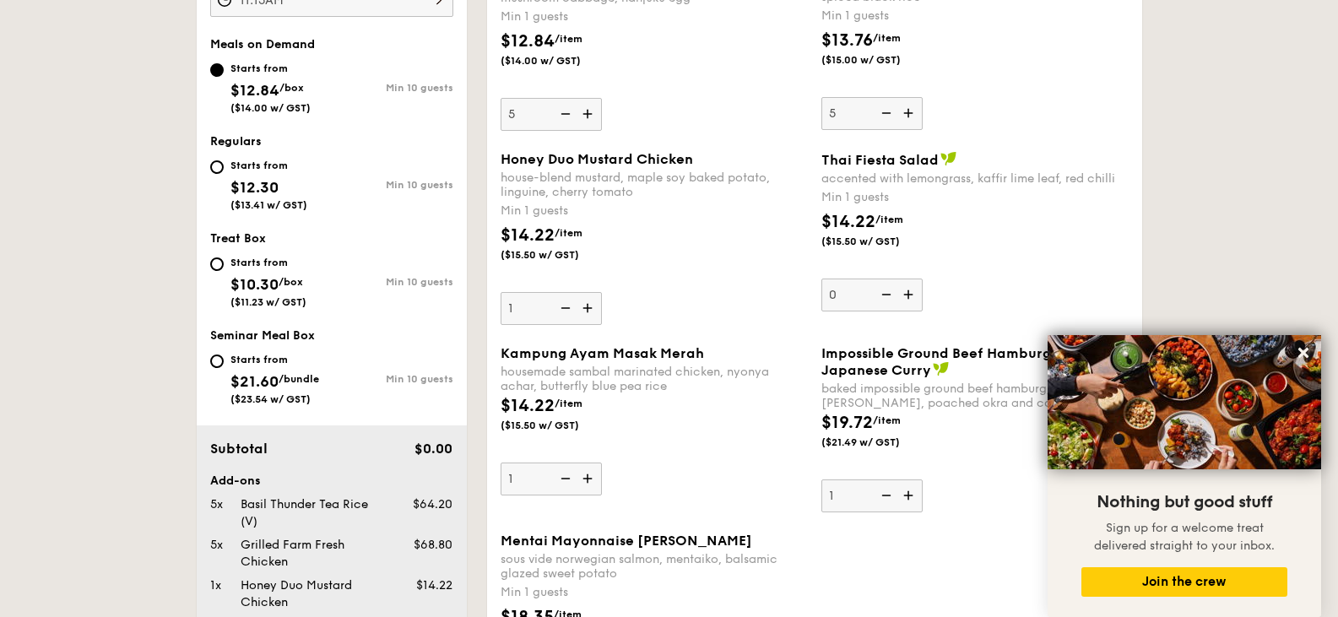
scroll to position [535, 0]
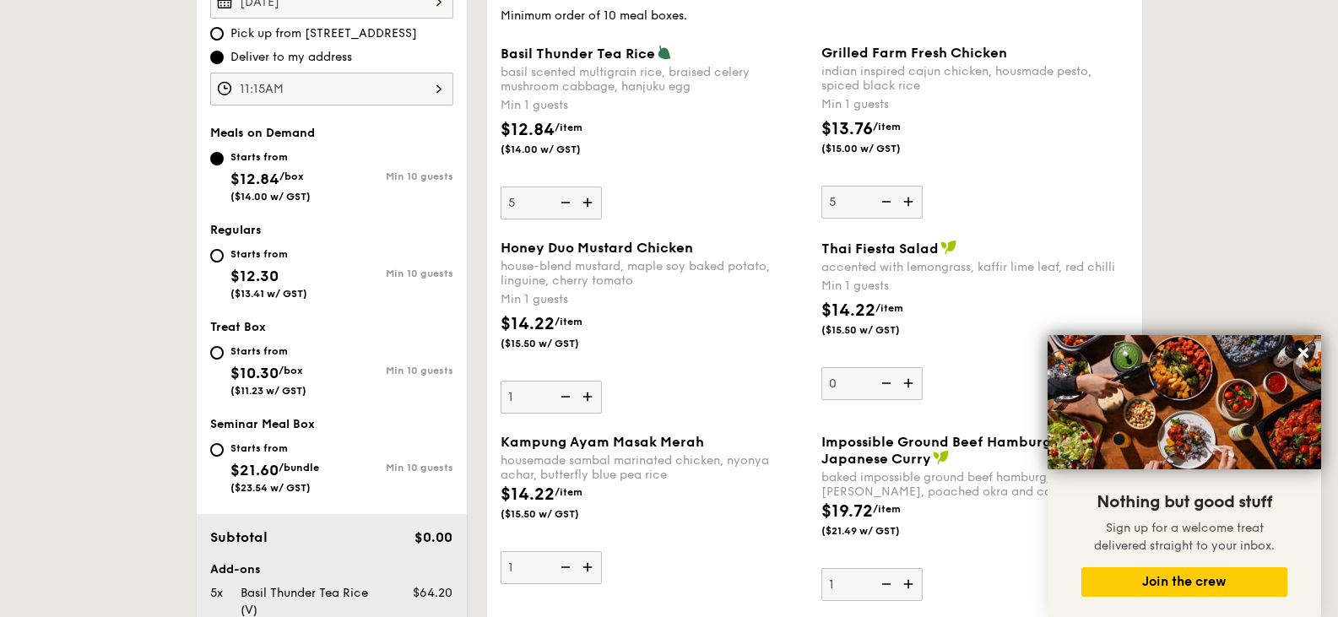
drag, startPoint x: 417, startPoint y: 180, endPoint x: 436, endPoint y: 188, distance: 20.4
click at [420, 182] on div "Min 10 guests" at bounding box center [393, 177] width 122 height 12
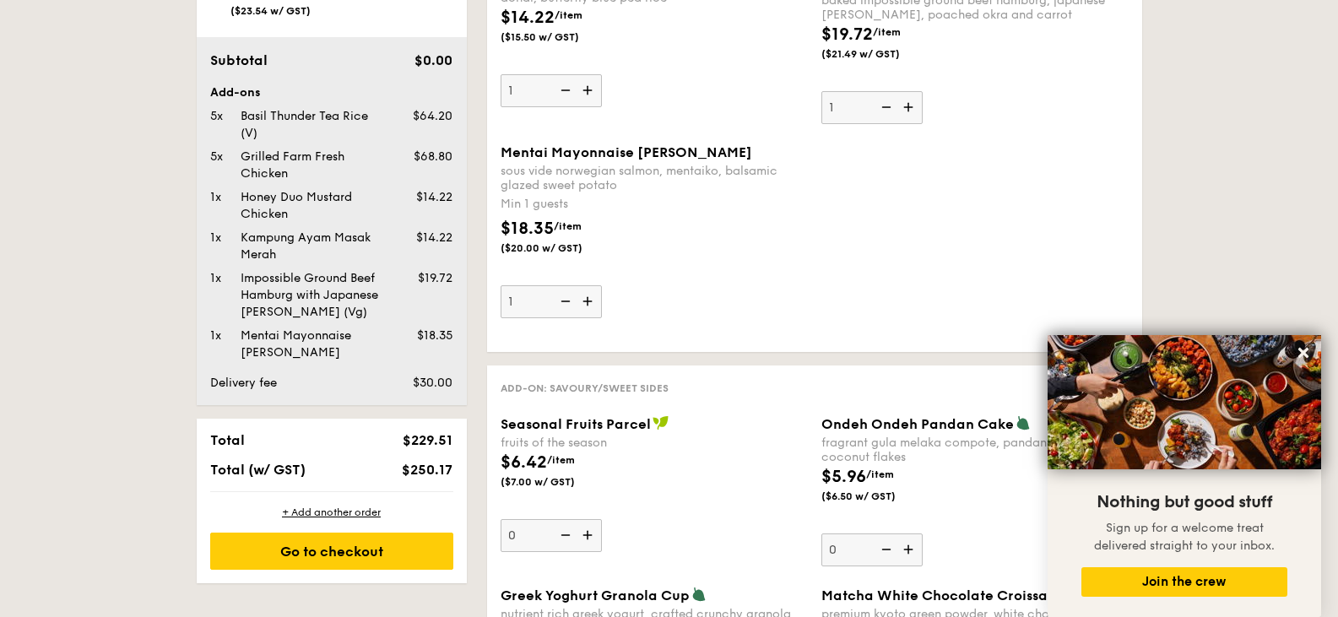
scroll to position [1211, 0]
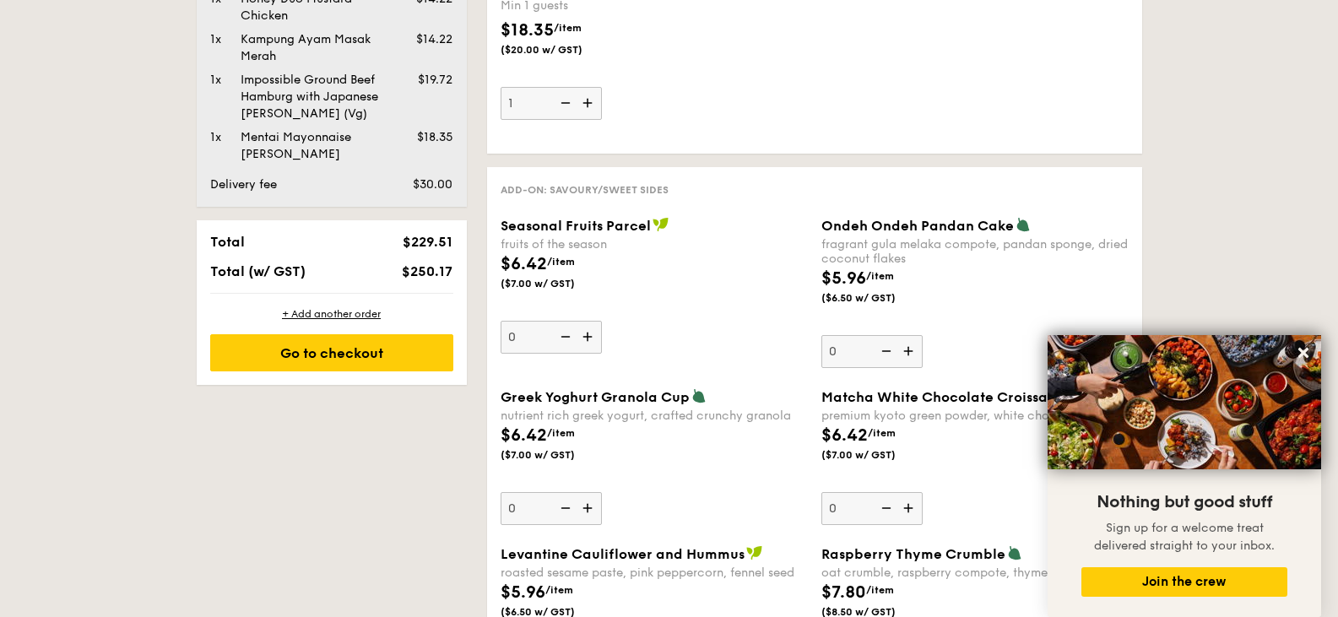
click at [392, 363] on div "Go to checkout" at bounding box center [331, 352] width 243 height 37
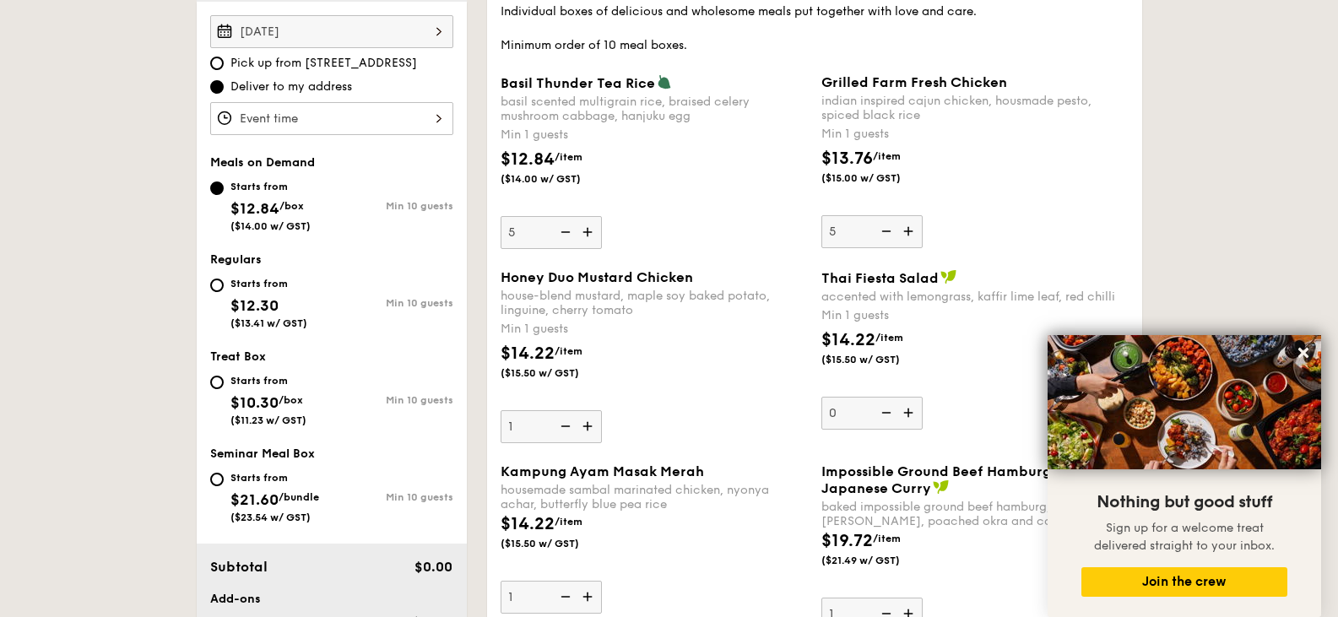
scroll to position [507, 0]
click at [200, 292] on div "Meals on Demand Starts from $12.84 /box ($14.00 w/ GST) Min 10 guests Regulars …" at bounding box center [332, 347] width 270 height 385
click at [210, 283] on div "Starts from $12.30 ($13.41 w/ GST)" at bounding box center [271, 301] width 122 height 56
click at [210, 283] on input "Starts from $12.30 ($13.41 w/ GST) Min 10 guests" at bounding box center [217, 285] width 14 height 14
radio input "true"
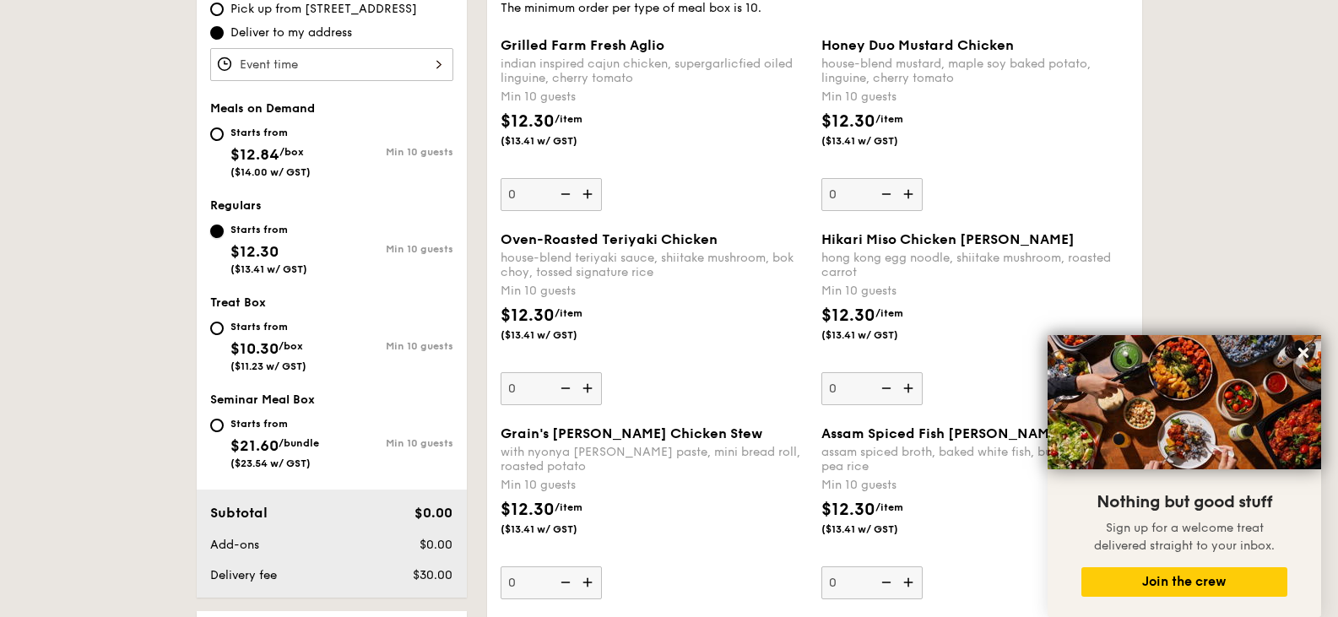
scroll to position [422, 0]
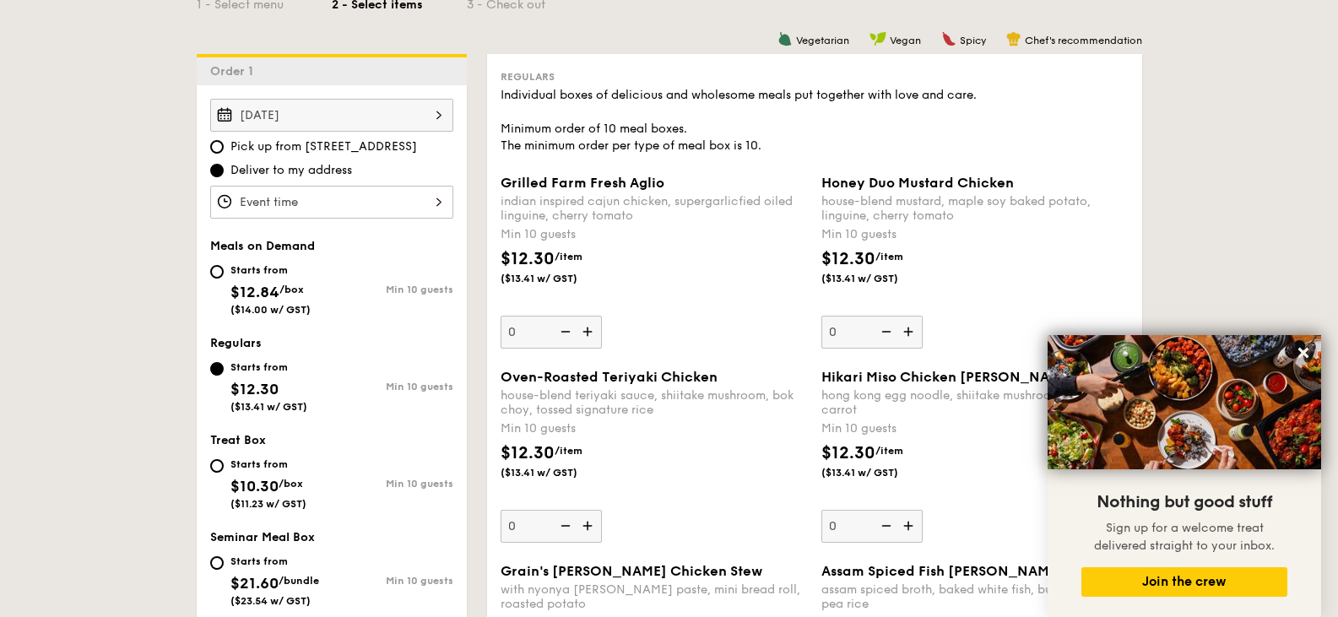
click at [588, 337] on img at bounding box center [589, 332] width 25 height 32
click at [588, 337] on input "0" at bounding box center [551, 332] width 101 height 33
click at [588, 337] on img at bounding box center [589, 332] width 25 height 32
click at [588, 337] on input "10" at bounding box center [551, 332] width 101 height 33
click at [556, 338] on img at bounding box center [563, 332] width 25 height 32
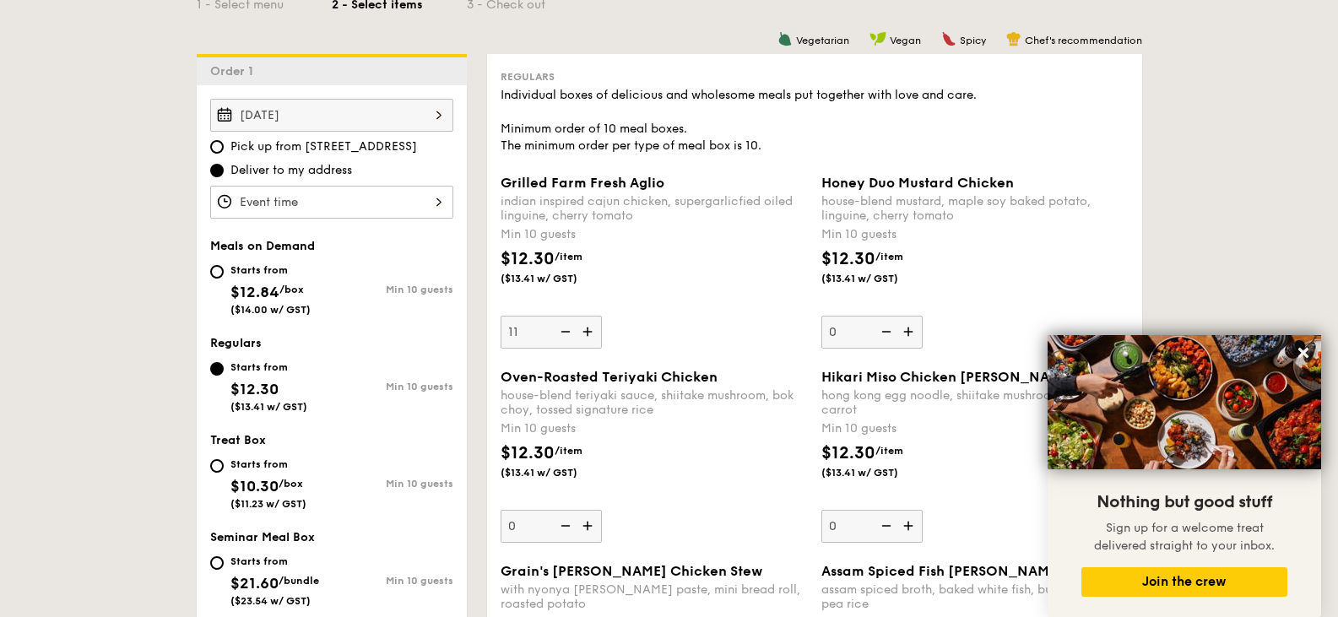
click at [556, 338] on input "11" at bounding box center [551, 332] width 101 height 33
type input "10"
click at [911, 334] on img at bounding box center [910, 332] width 25 height 32
click at [911, 334] on input "0" at bounding box center [872, 332] width 101 height 33
type input "10"
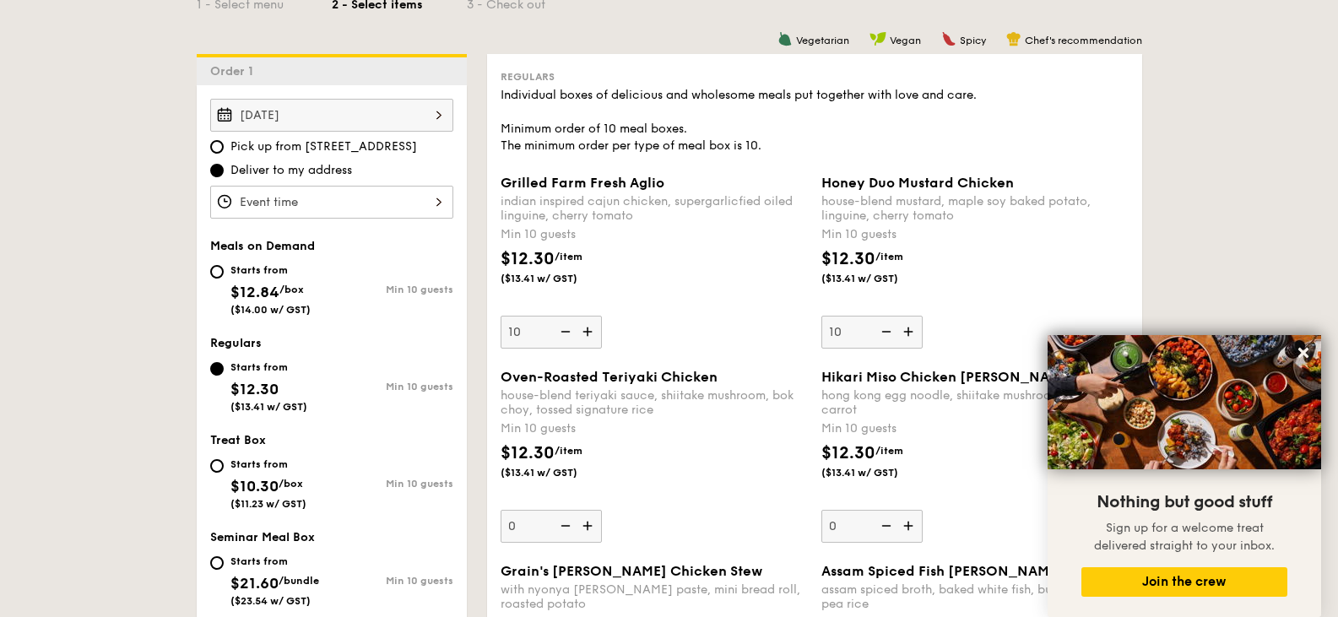
drag, startPoint x: 250, startPoint y: 270, endPoint x: 260, endPoint y: 273, distance: 10.4
click at [251, 272] on div "Starts from" at bounding box center [271, 270] width 80 height 14
click at [224, 272] on input "Starts from $12.84 /box ($14.00 w/ GST) Min 10 guests" at bounding box center [217, 272] width 14 height 14
radio input "true"
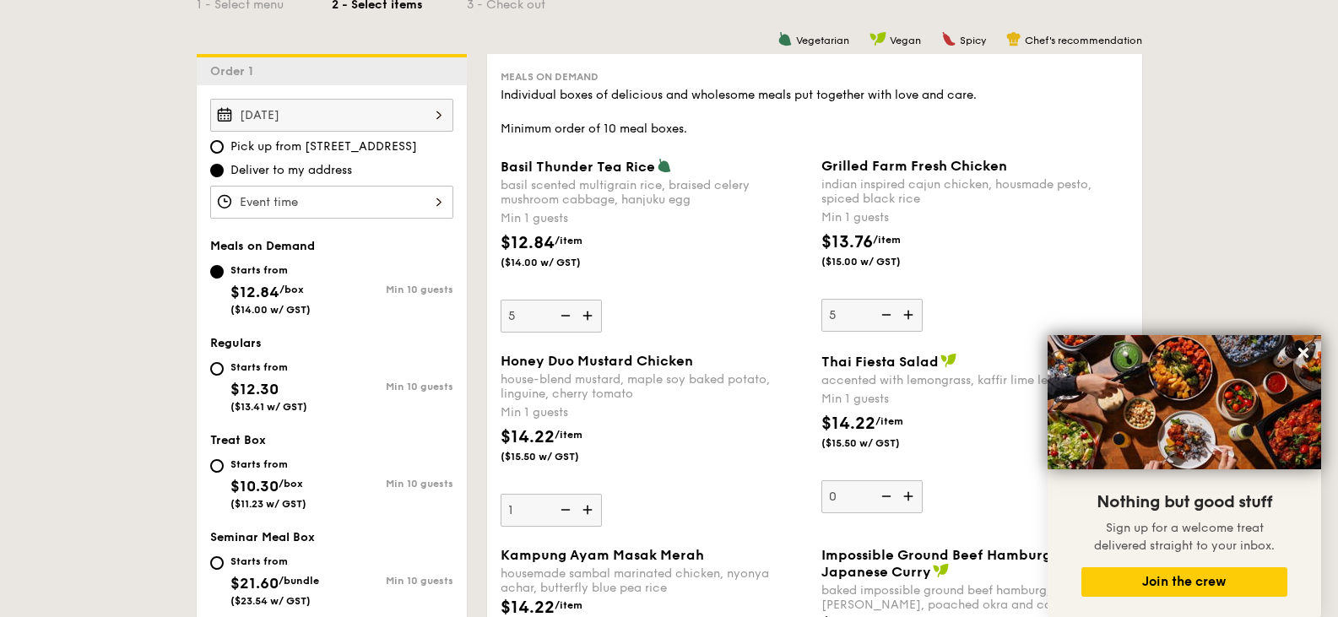
click at [594, 321] on img at bounding box center [589, 316] width 25 height 32
click at [594, 321] on input "5" at bounding box center [551, 316] width 101 height 33
click at [570, 320] on img at bounding box center [563, 316] width 25 height 32
click at [570, 320] on input "6" at bounding box center [551, 316] width 101 height 33
click at [570, 320] on img at bounding box center [563, 316] width 25 height 32
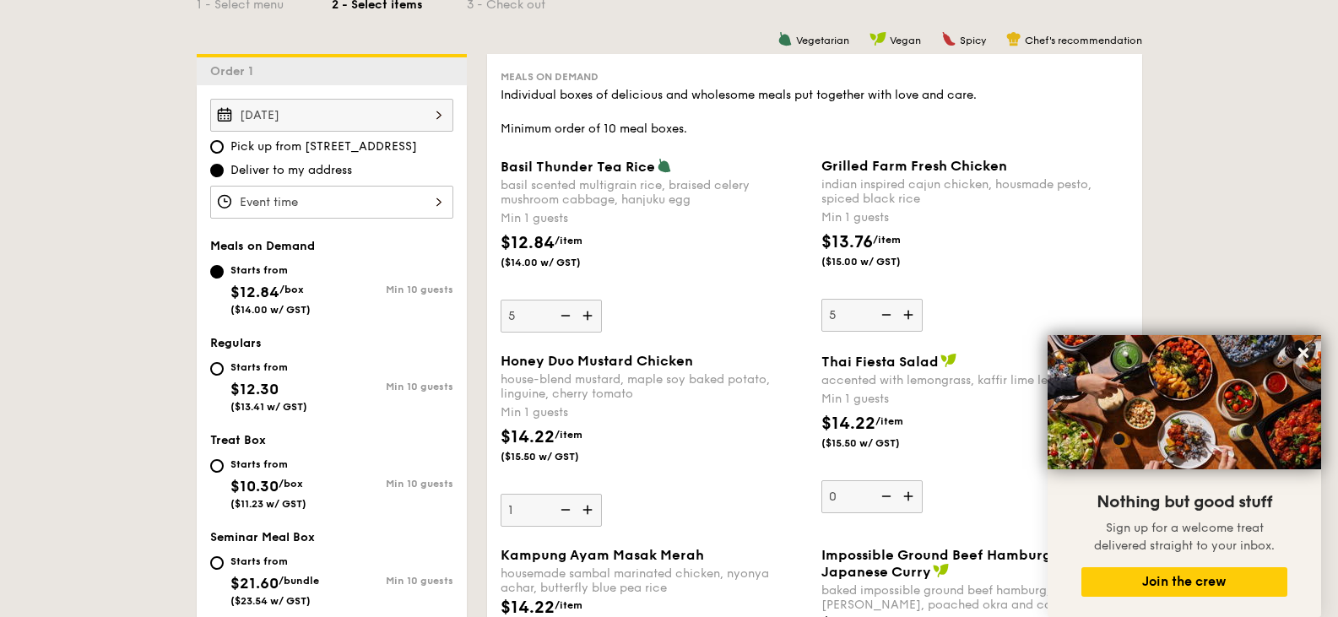
click at [570, 320] on input "5" at bounding box center [551, 316] width 101 height 33
click at [570, 320] on img at bounding box center [563, 316] width 25 height 32
click at [570, 320] on input "4" at bounding box center [551, 316] width 101 height 33
click at [570, 320] on img at bounding box center [563, 316] width 25 height 32
click at [570, 320] on input "3" at bounding box center [551, 316] width 101 height 33
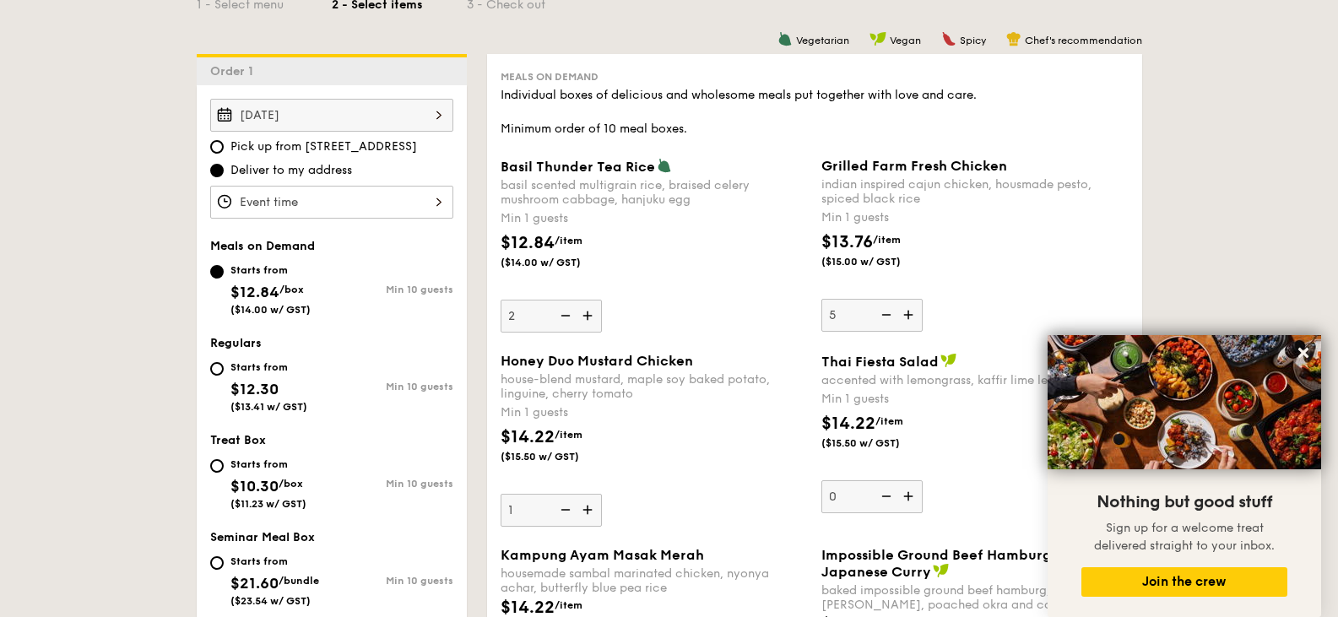
click at [570, 320] on img at bounding box center [563, 316] width 25 height 32
click at [570, 320] on input "2" at bounding box center [551, 316] width 101 height 33
click at [570, 320] on img at bounding box center [563, 316] width 25 height 32
click at [570, 320] on input "1" at bounding box center [551, 316] width 101 height 33
type input "0"
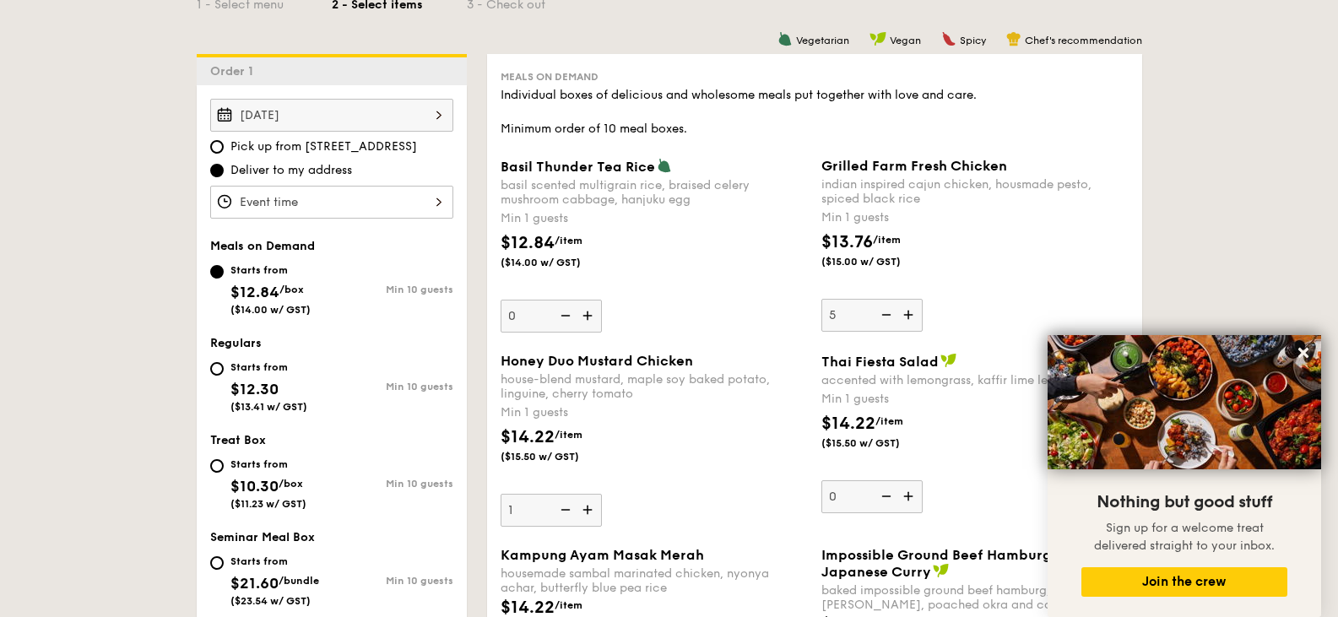
click at [689, 287] on div "$12.84 /item ($14.00 w/ GST)" at bounding box center [654, 260] width 321 height 59
click at [602, 300] on input "0" at bounding box center [551, 316] width 101 height 33
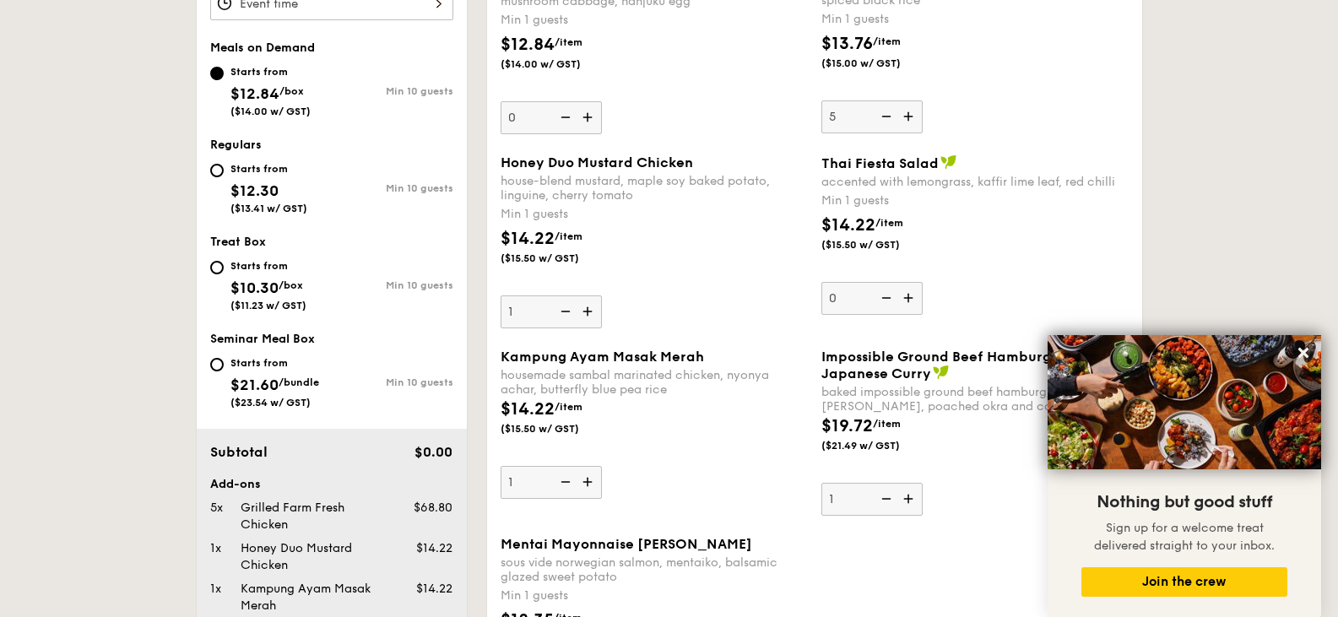
scroll to position [591, 0]
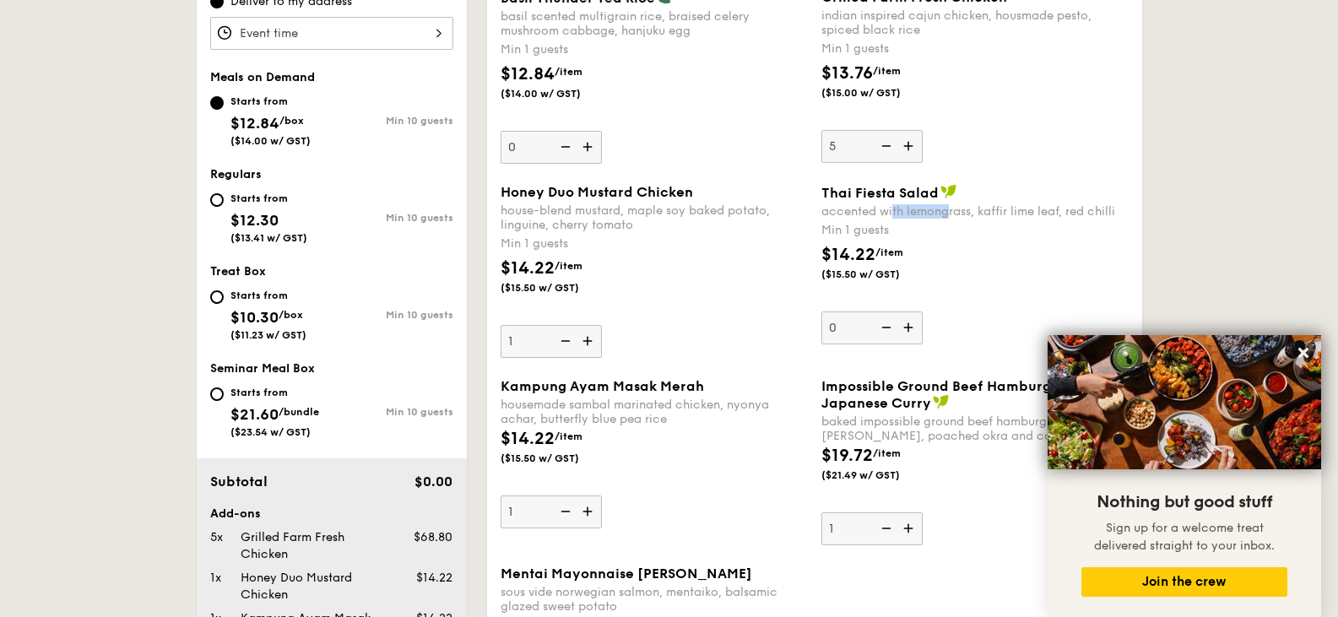
drag, startPoint x: 948, startPoint y: 212, endPoint x: 1049, endPoint y: 216, distance: 100.6
click at [1046, 216] on div "accented with lemongrass, kaffir lime leaf, red chilli" at bounding box center [975, 211] width 307 height 14
click at [1051, 216] on div "accented with lemongrass, kaffir lime leaf, red chilli" at bounding box center [975, 211] width 307 height 14
click at [923, 312] on input "0" at bounding box center [872, 328] width 101 height 33
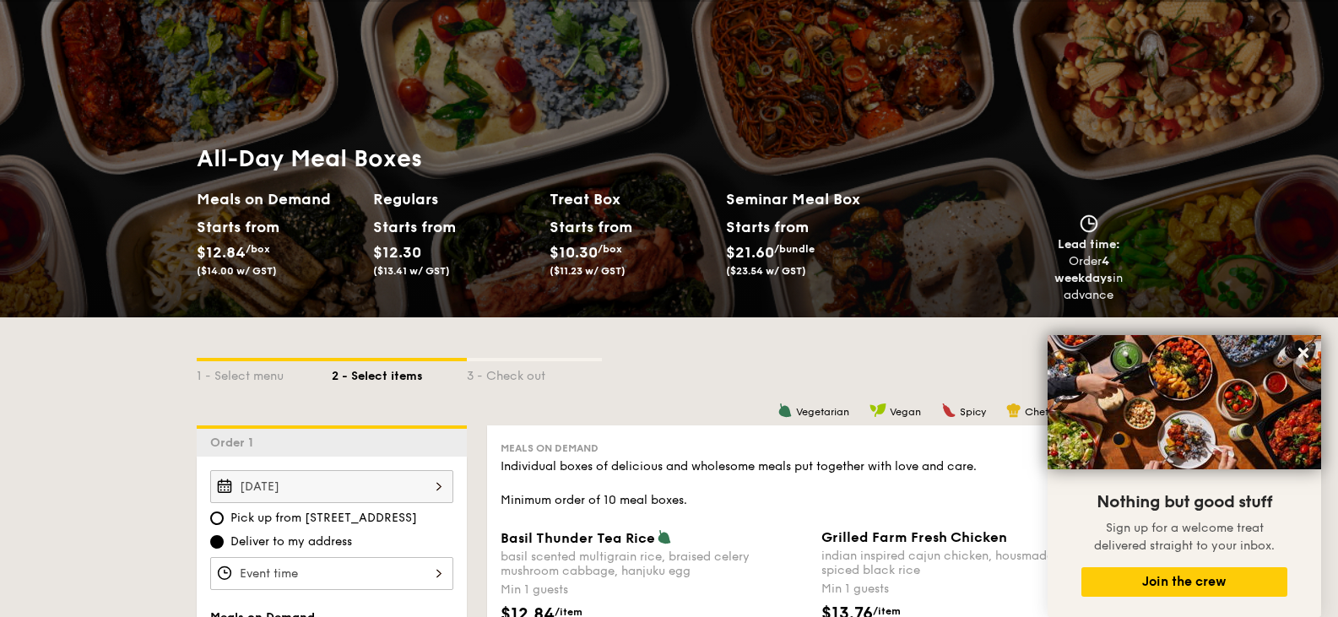
scroll to position [0, 0]
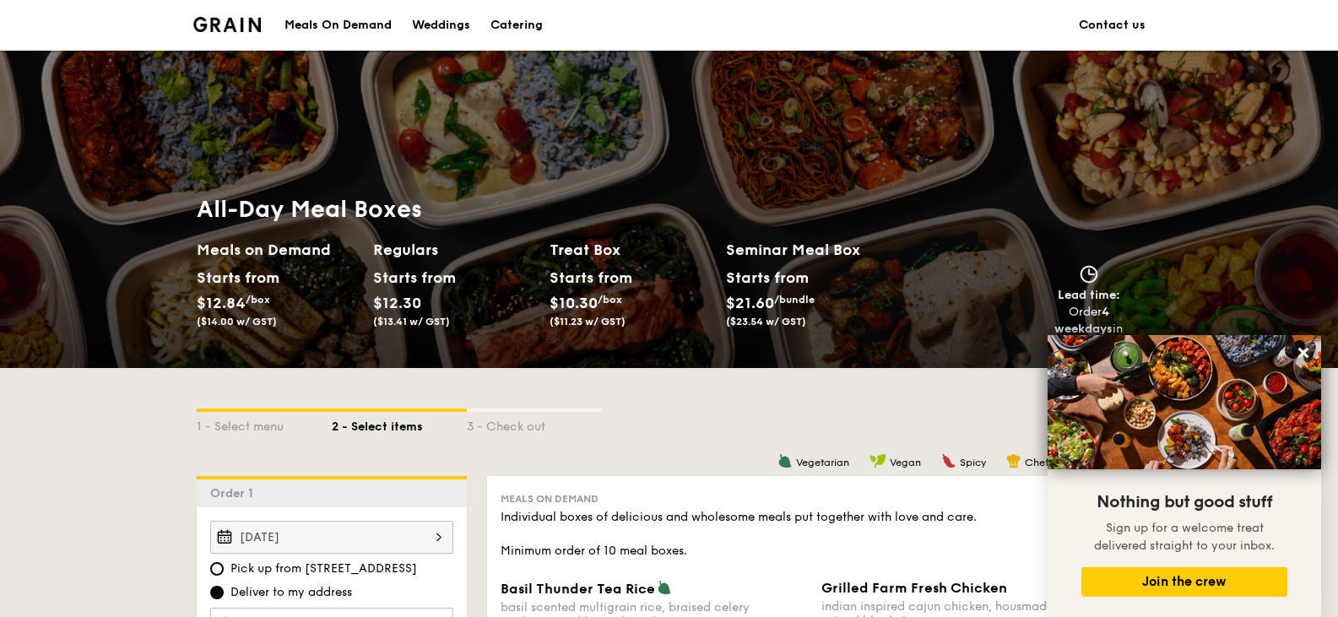
click at [407, 24] on link "Weddings" at bounding box center [441, 25] width 79 height 51
click at [429, 24] on div "Weddings" at bounding box center [441, 25] width 58 height 51
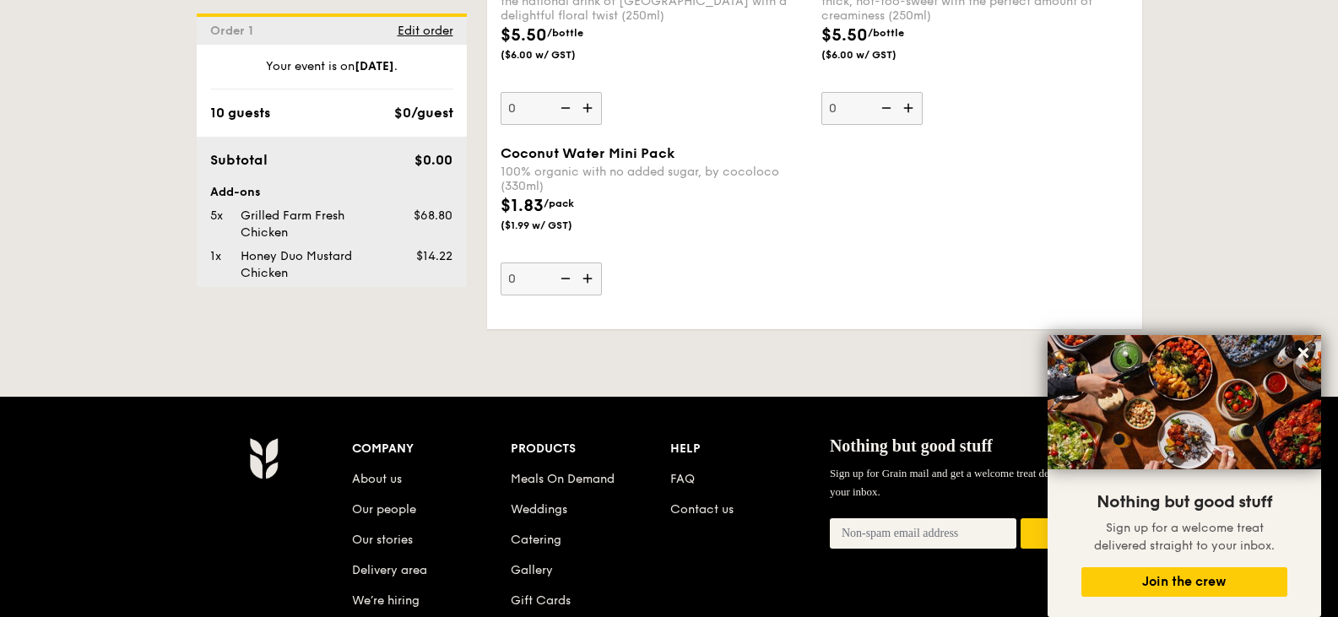
scroll to position [3627, 0]
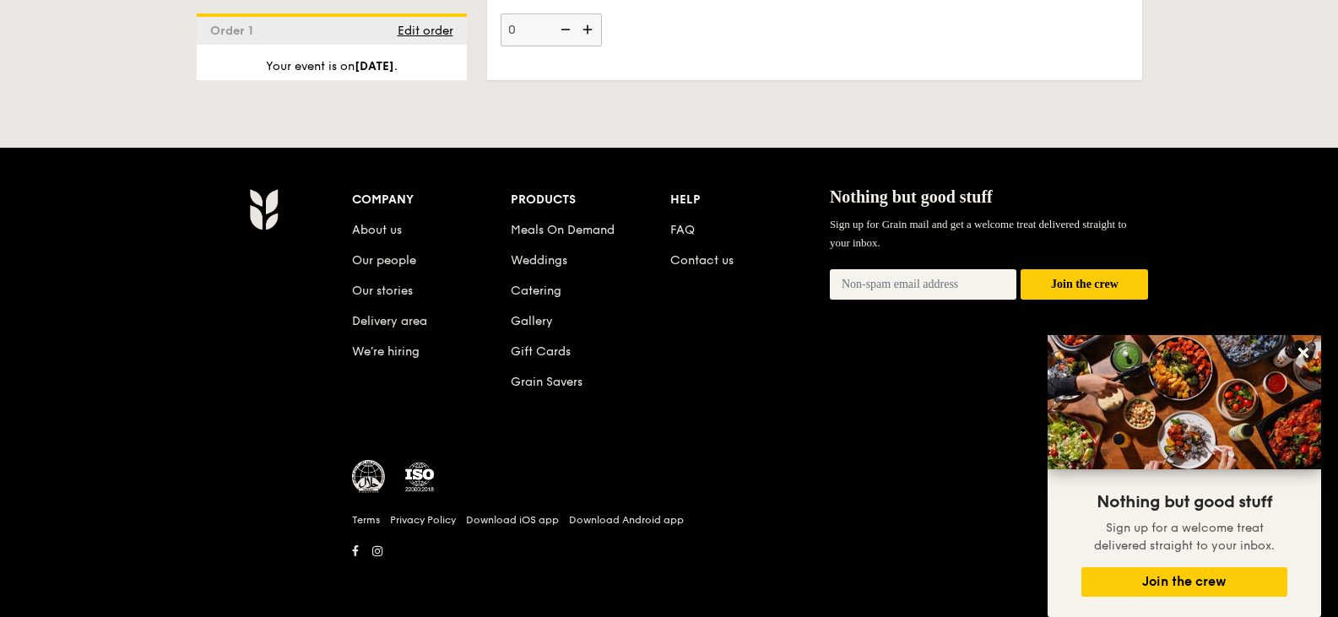
click at [747, 320] on div "Company About us Our people Our stories Delivery area We’re hiring Products Mea…" at bounding box center [750, 303] width 797 height 231
click at [679, 229] on link "FAQ" at bounding box center [682, 230] width 24 height 14
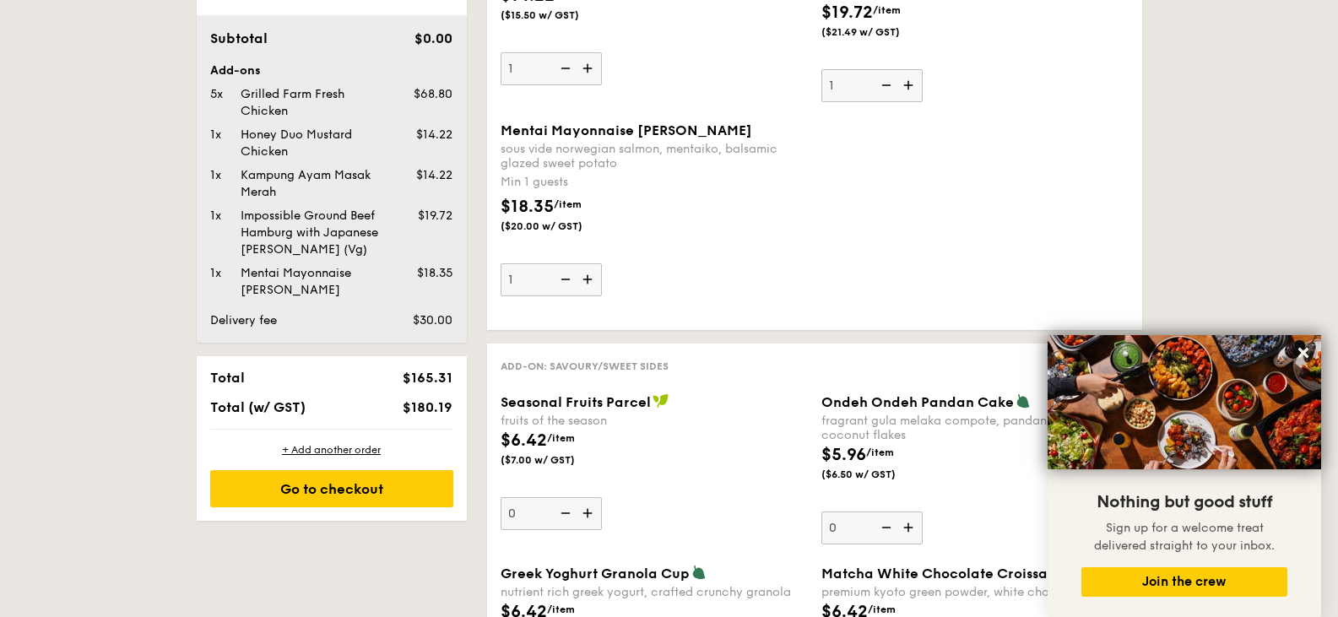
scroll to position [925, 0]
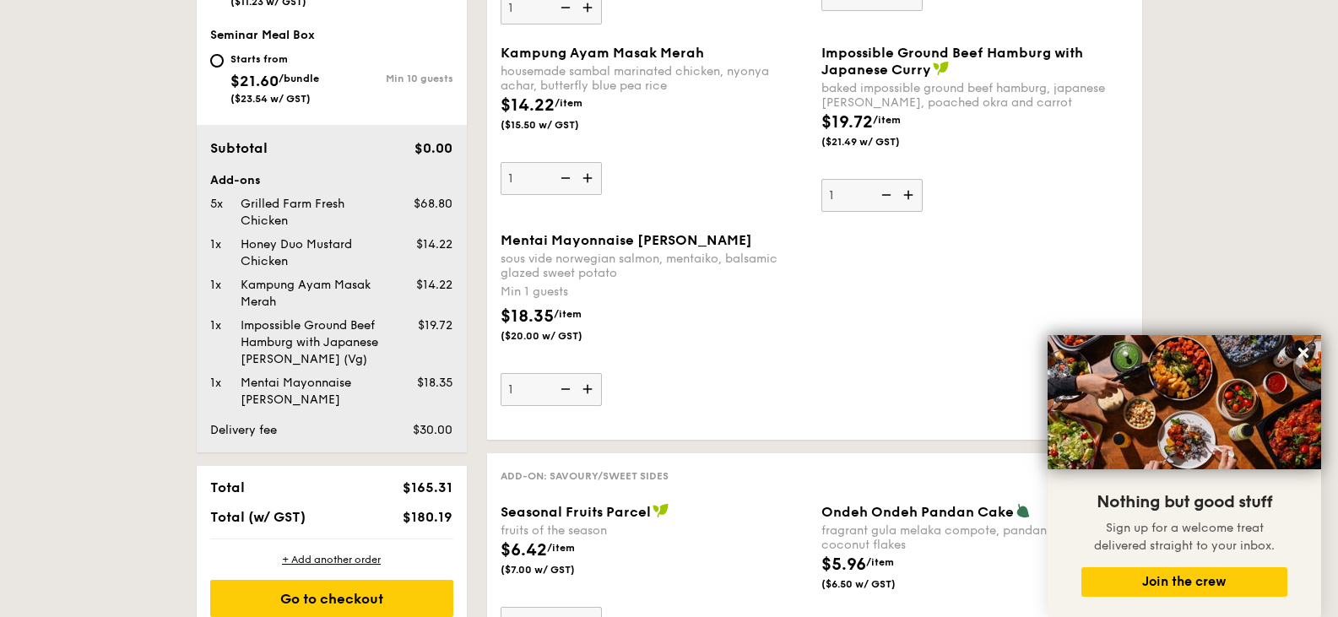
click at [274, 222] on div "Grilled Farm Fresh Chicken" at bounding box center [311, 213] width 154 height 34
click at [258, 189] on div "Add-ons 5x Grilled Farm Fresh Chicken $68.80 1x Honey Duo Mustard Chicken $14.2…" at bounding box center [331, 290] width 243 height 236
drag, startPoint x: 292, startPoint y: 189, endPoint x: 419, endPoint y: 220, distance: 130.3
click at [419, 220] on div "Add-ons 5x Grilled Farm Fresh Chicken $68.80 1x Honey Duo Mustard Chicken $14.2…" at bounding box center [331, 290] width 243 height 236
click at [419, 220] on div "5x Grilled Farm Fresh Chicken $68.80" at bounding box center [331, 213] width 257 height 34
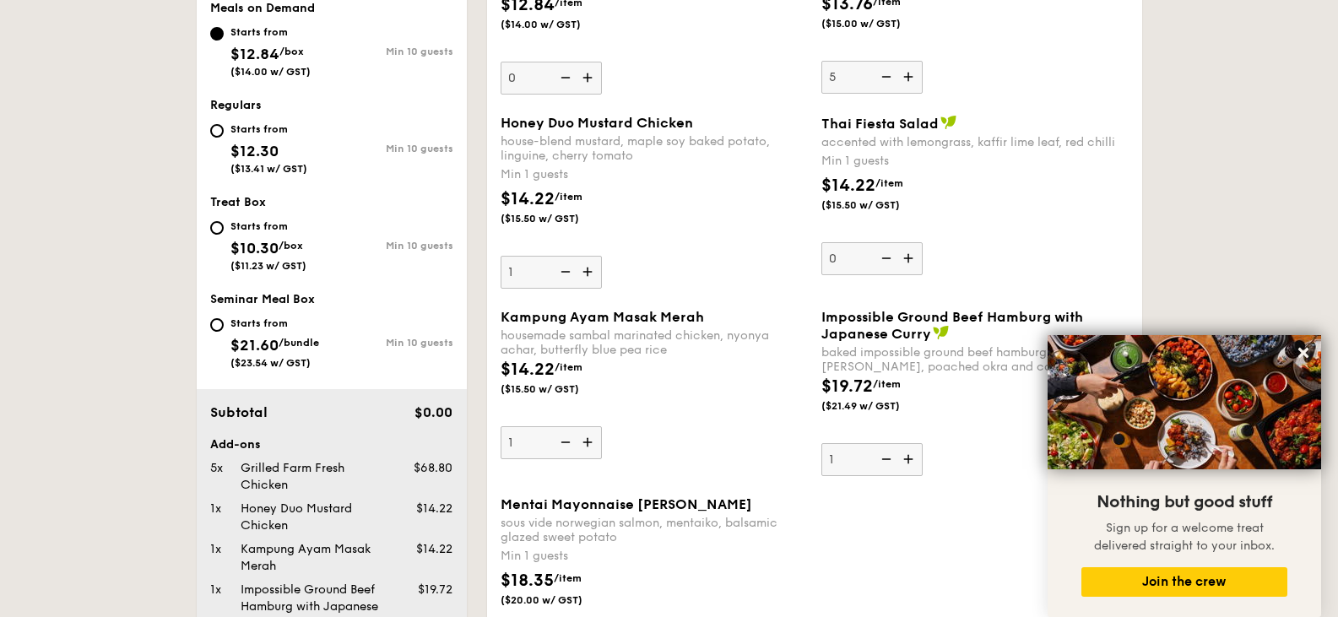
scroll to position [671, 0]
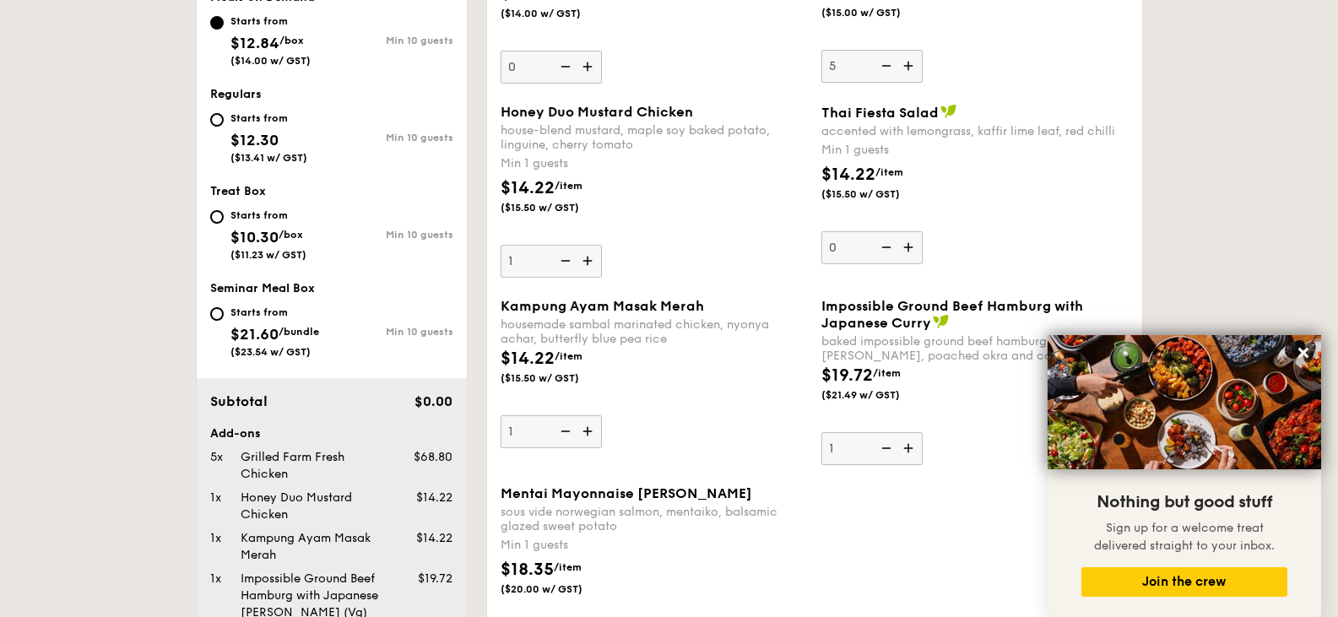
click at [884, 449] on img at bounding box center [884, 448] width 25 height 32
click at [884, 449] on input "1" at bounding box center [872, 448] width 101 height 33
type input "0"
click at [572, 432] on img at bounding box center [563, 431] width 25 height 32
click at [572, 432] on input "1" at bounding box center [551, 431] width 101 height 33
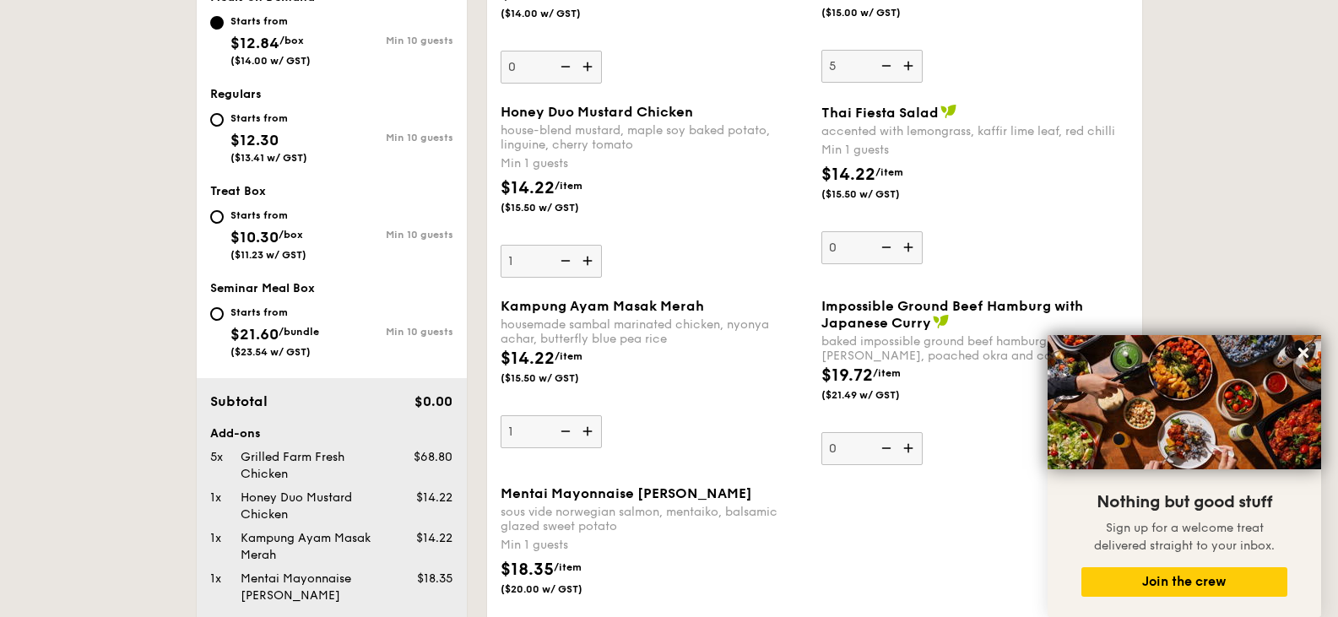
type input "0"
click at [698, 431] on div "Kampung Ayam Masak Merah housemade sambal marinated chicken, nyonya achar, butt…" at bounding box center [654, 373] width 307 height 150
click at [602, 431] on input "0" at bounding box center [551, 431] width 101 height 33
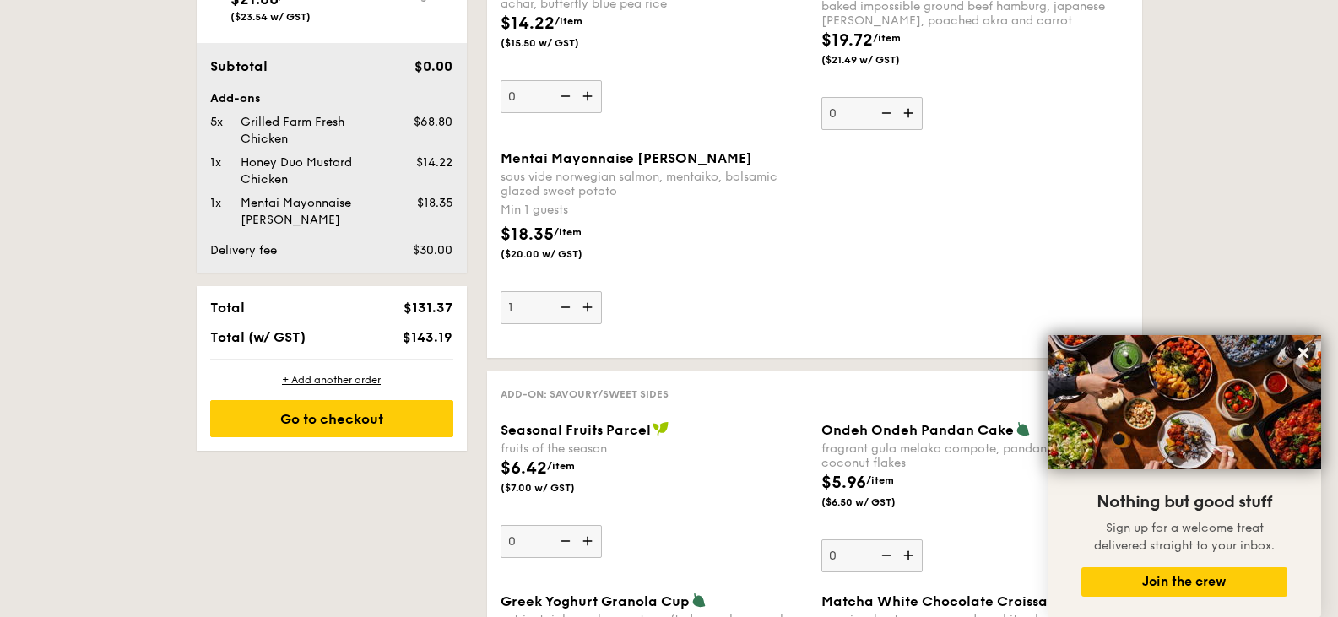
scroll to position [1009, 0]
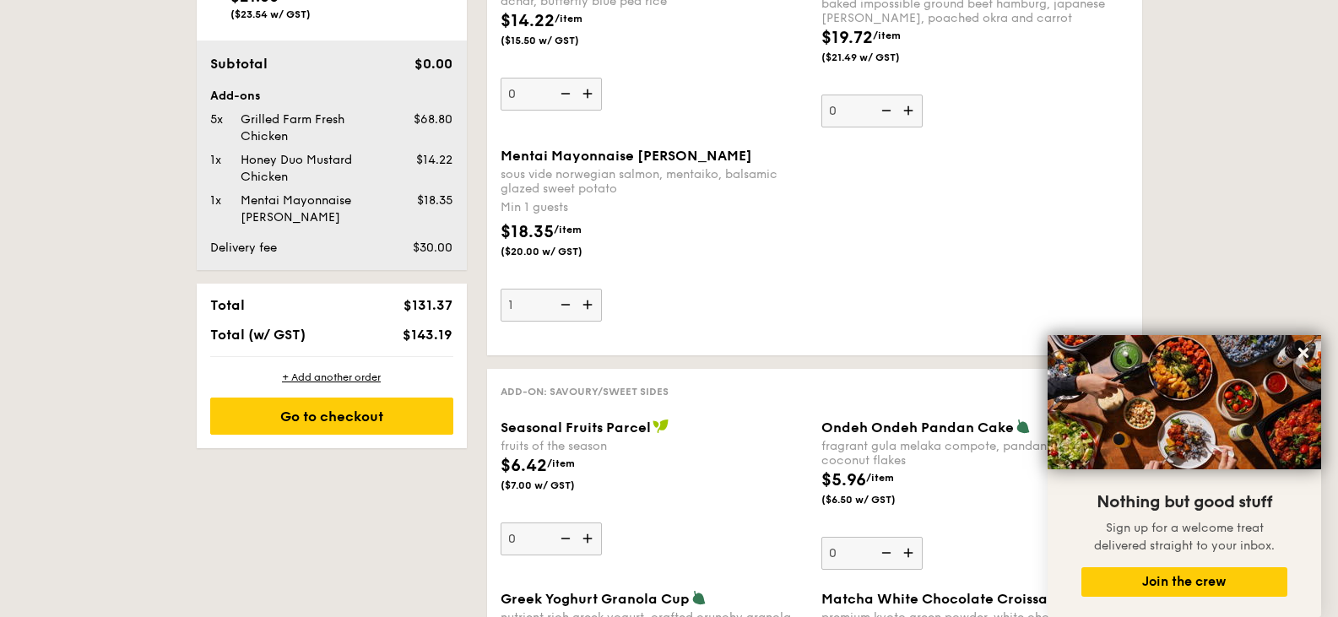
click at [570, 310] on img at bounding box center [563, 305] width 25 height 32
click at [570, 310] on input "1" at bounding box center [551, 305] width 101 height 33
type input "0"
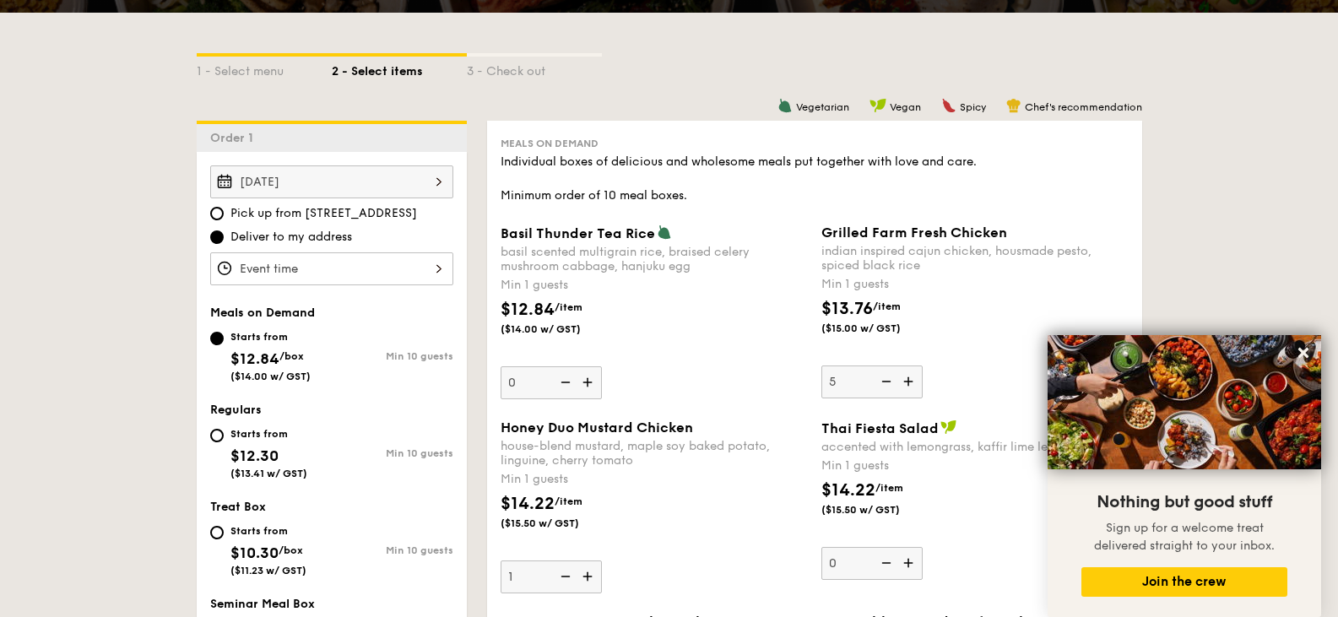
scroll to position [334, 0]
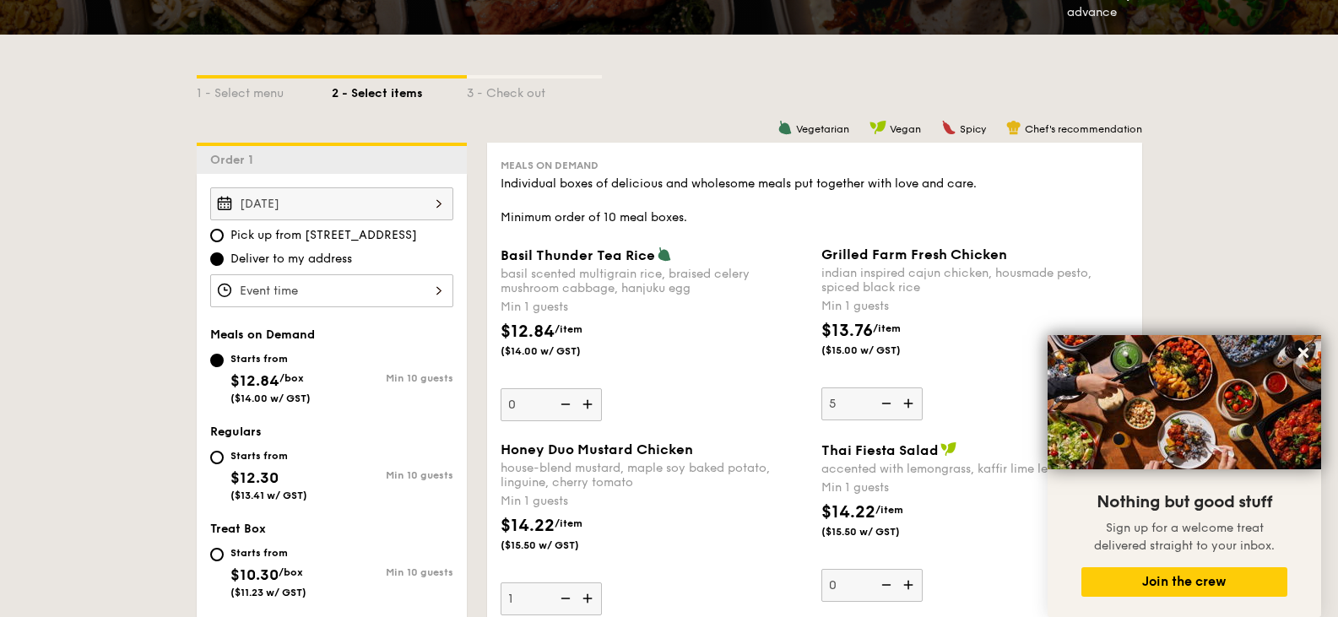
click at [886, 268] on div "indian inspired cajun chicken, housmade pesto, spiced black rice" at bounding box center [975, 280] width 307 height 29
click at [886, 388] on input "5" at bounding box center [872, 404] width 101 height 33
